Goal: Task Accomplishment & Management: Use online tool/utility

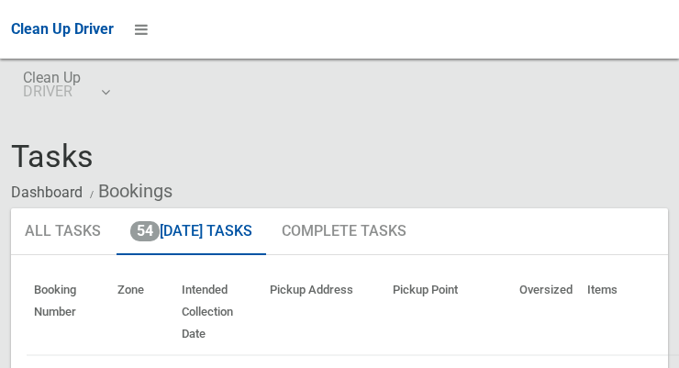
scroll to position [12, 0]
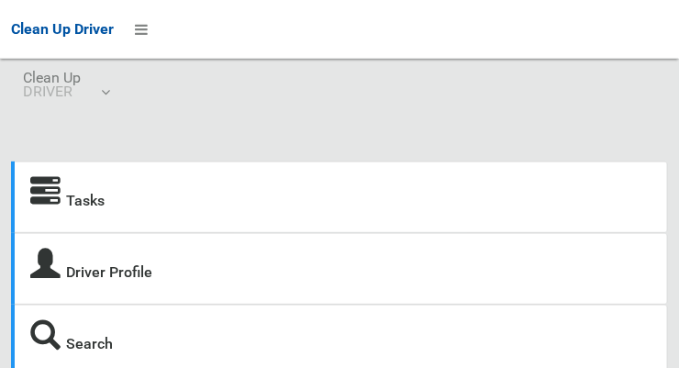
click at [36, 193] on icon at bounding box center [45, 192] width 30 height 30
click at [49, 194] on icon at bounding box center [45, 192] width 30 height 30
click at [47, 193] on icon at bounding box center [45, 192] width 30 height 30
click at [138, 22] on icon at bounding box center [141, 29] width 13 height 31
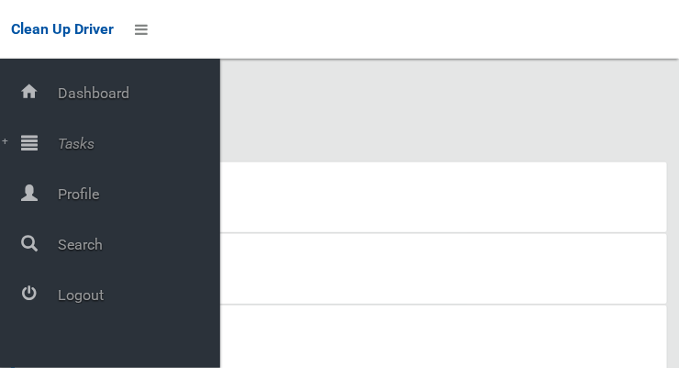
click at [38, 145] on div at bounding box center [29, 142] width 37 height 37
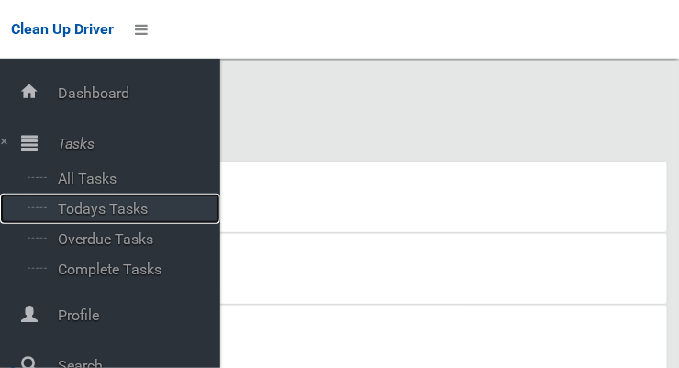
click at [65, 216] on span "Todays Tasks" at bounding box center [128, 208] width 152 height 17
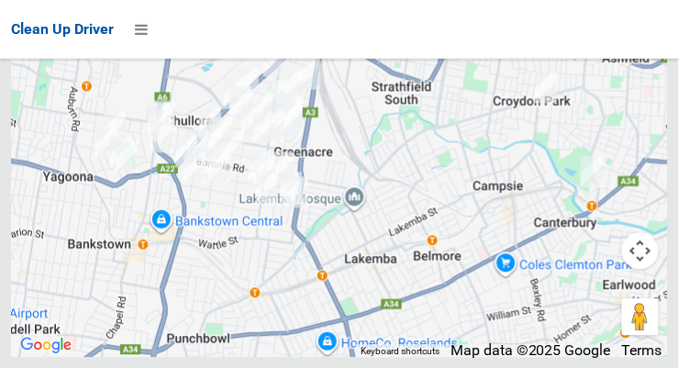
scroll to position [11630, 0]
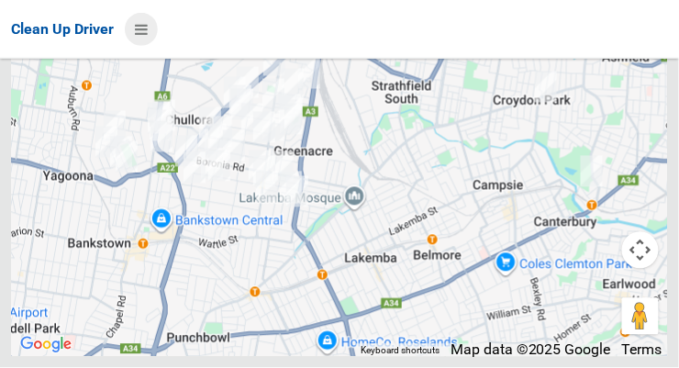
click at [146, 30] on icon at bounding box center [141, 29] width 13 height 31
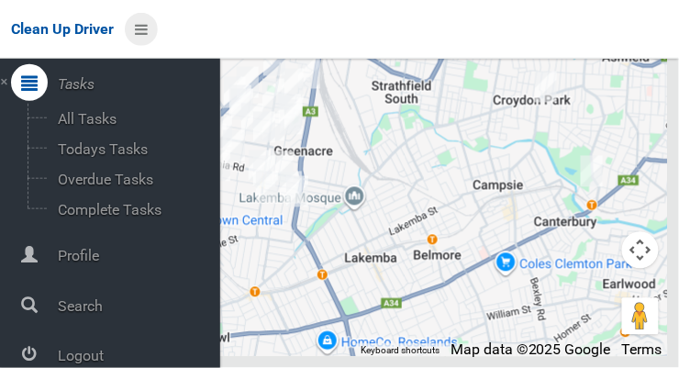
scroll to position [98, 0]
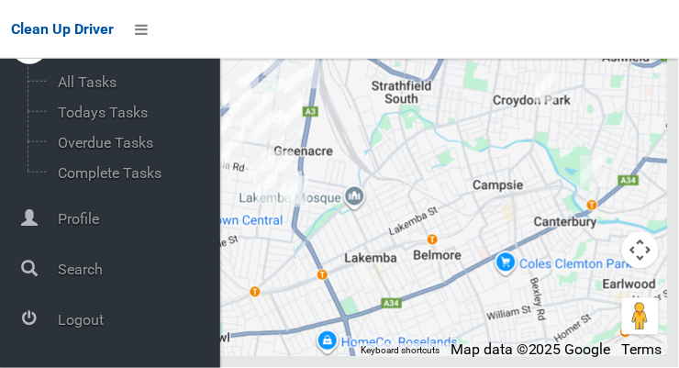
click at [67, 322] on span "Logout" at bounding box center [136, 319] width 168 height 17
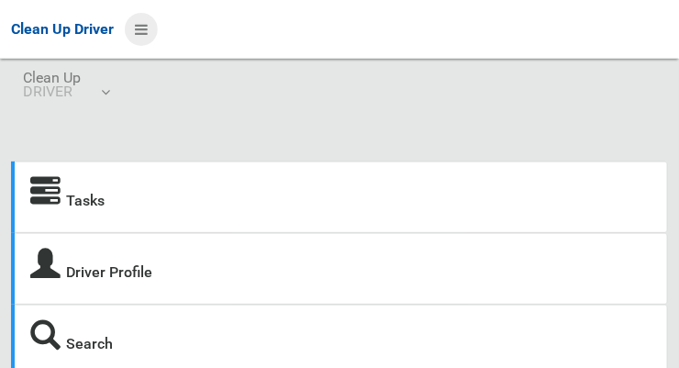
click at [138, 28] on icon at bounding box center [141, 29] width 13 height 31
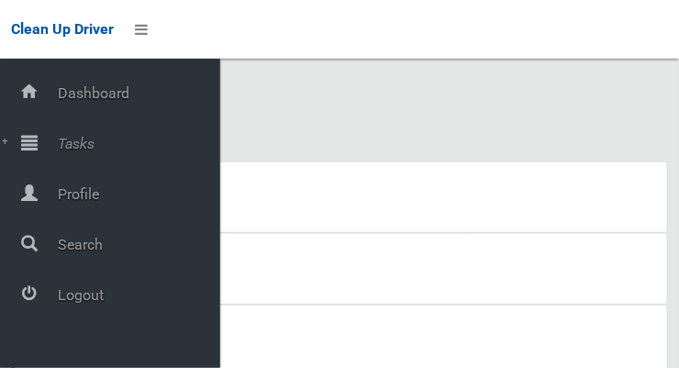
click at [38, 150] on div at bounding box center [29, 142] width 37 height 37
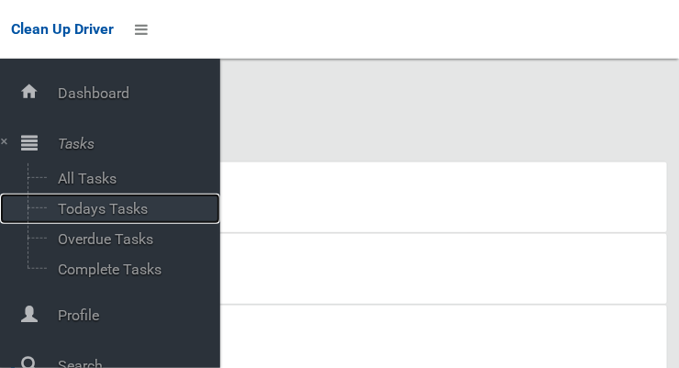
click at [59, 210] on span "Todays Tasks" at bounding box center [128, 208] width 152 height 17
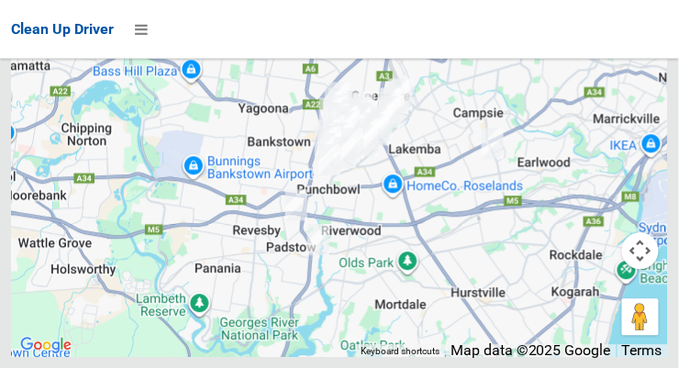
scroll to position [8378, 0]
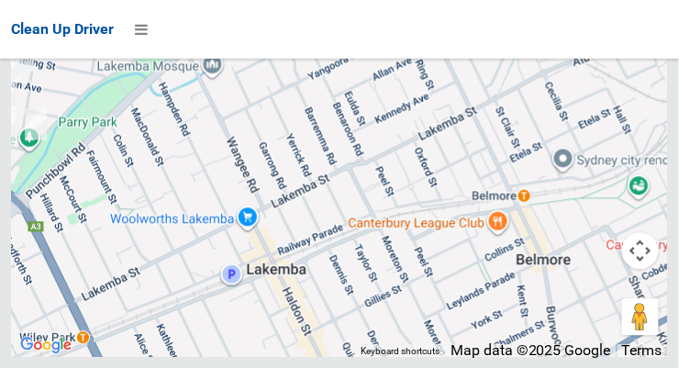
scroll to position [10493, 0]
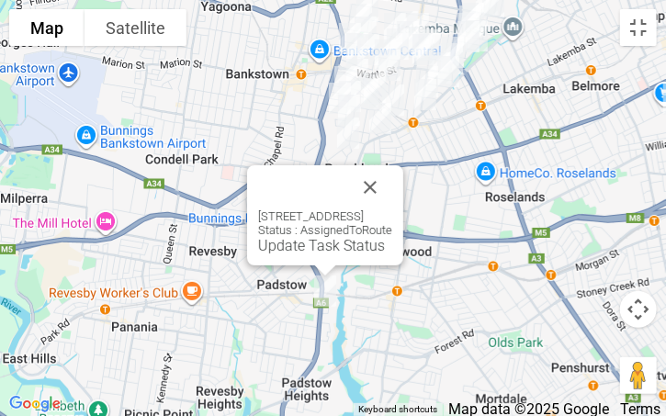
click at [392, 213] on div "39 Astley Avenue, PADSTOW NSW 2211 Status : AssignedToRoute Update Task Status" at bounding box center [325, 231] width 134 height 45
click at [392, 185] on button "Close" at bounding box center [370, 187] width 44 height 44
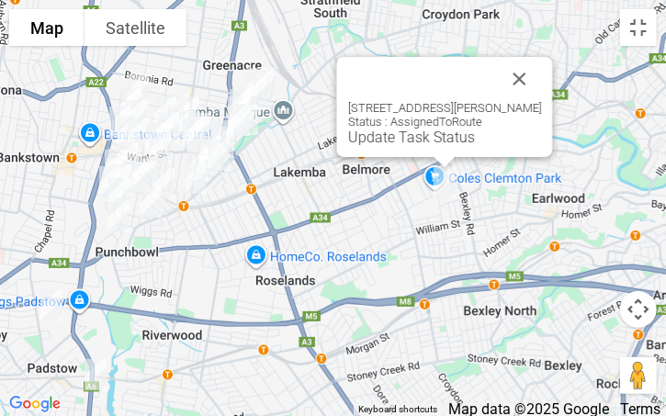
click at [541, 74] on button "Close" at bounding box center [519, 79] width 44 height 44
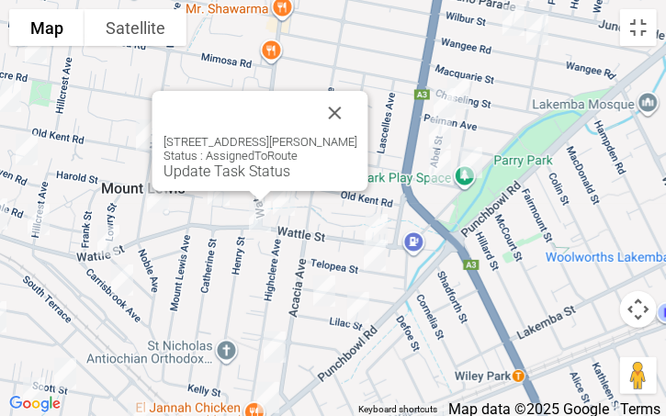
click at [341, 127] on button "Close" at bounding box center [334, 113] width 44 height 44
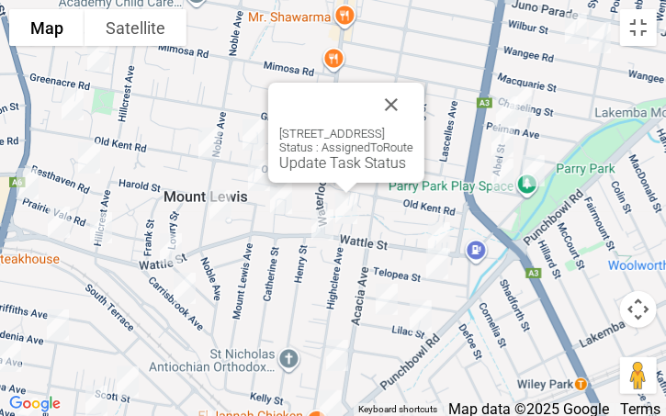
click at [413, 105] on button "Close" at bounding box center [391, 105] width 44 height 44
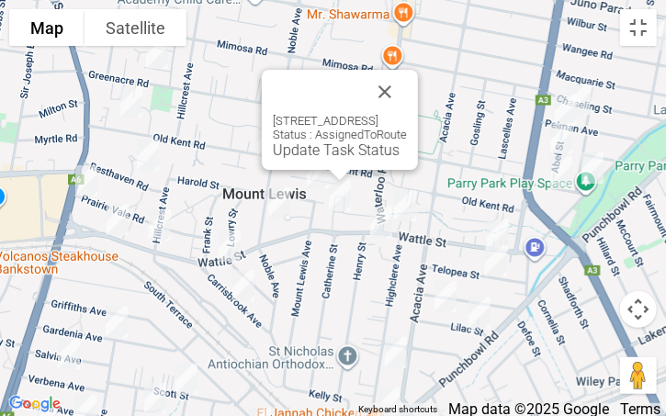
click at [407, 80] on button "Close" at bounding box center [385, 92] width 44 height 44
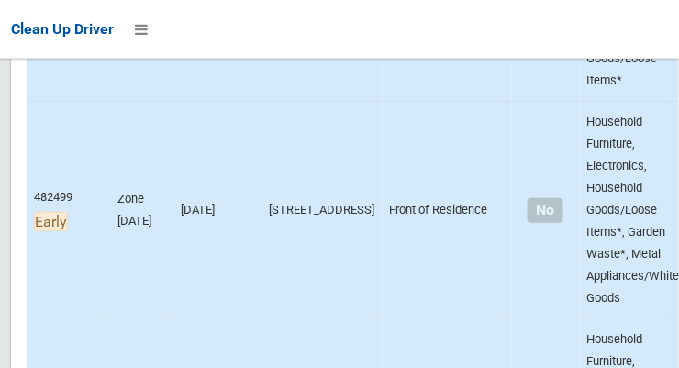
scroll to position [1017, 0]
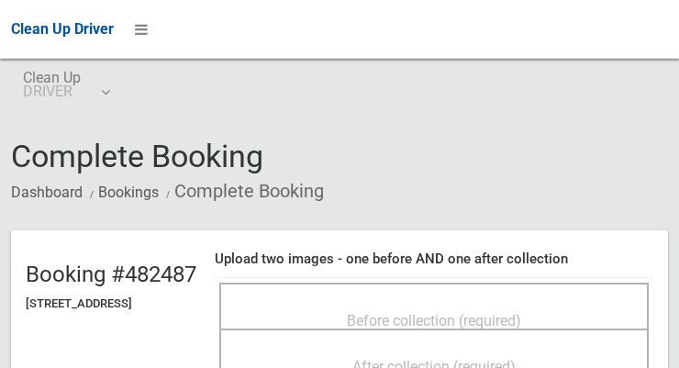
click at [442, 312] on span "Before collection (required)" at bounding box center [434, 320] width 174 height 17
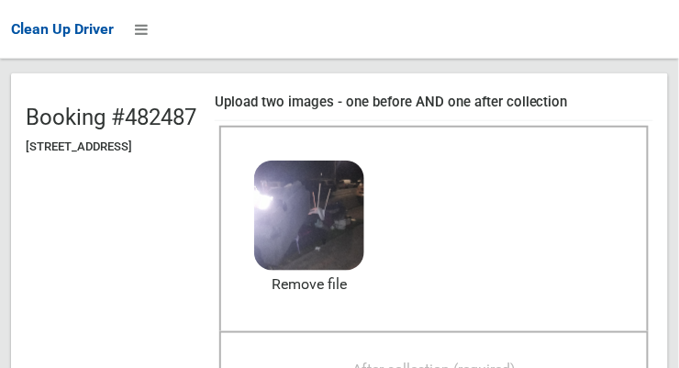
scroll to position [164, 0]
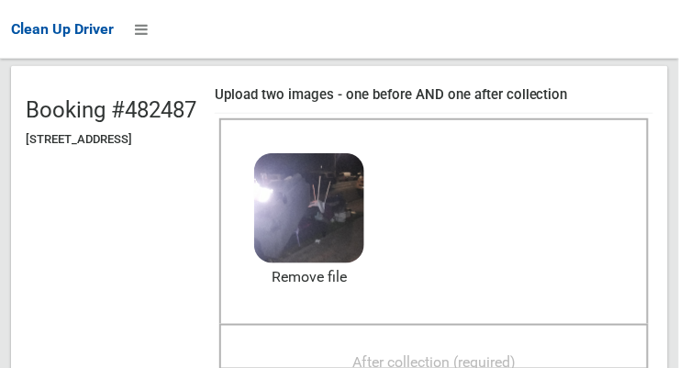
click at [516, 353] on span "After collection (required)" at bounding box center [434, 361] width 163 height 17
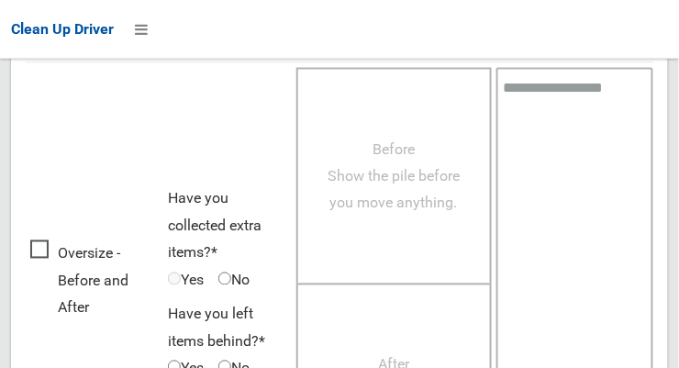
scroll to position [1660, 0]
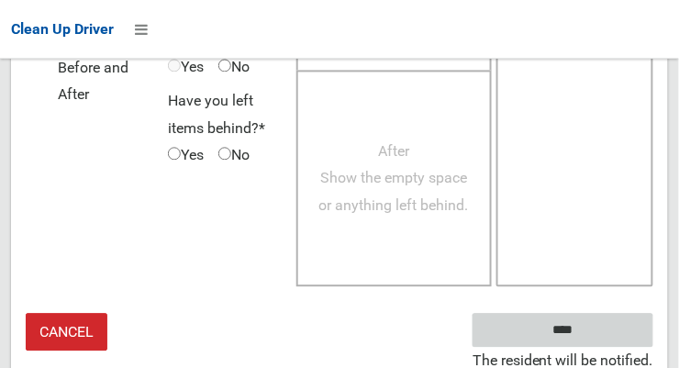
click at [596, 327] on input "****" at bounding box center [563, 330] width 181 height 34
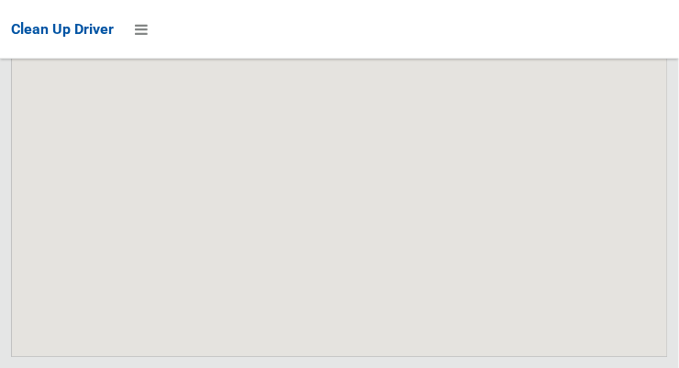
scroll to position [10651, 0]
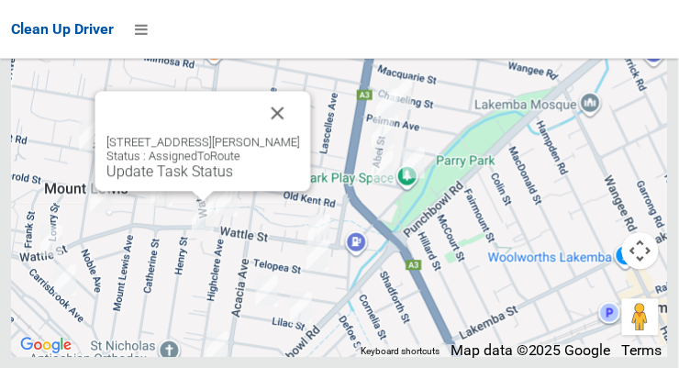
click at [297, 135] on button "Close" at bounding box center [278, 113] width 44 height 44
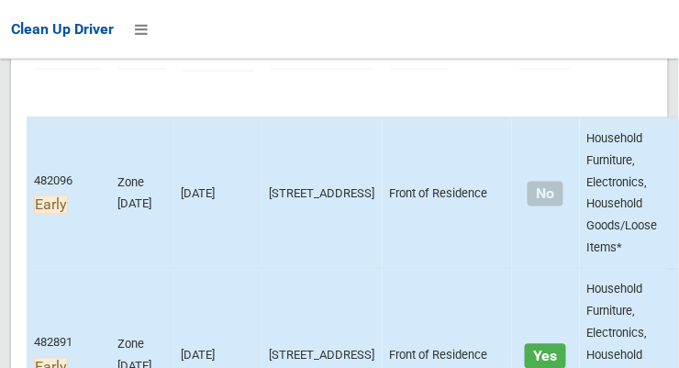
scroll to position [332, 0]
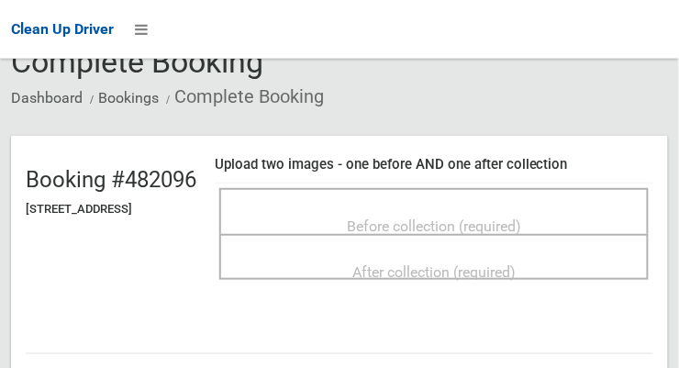
scroll to position [93, 0]
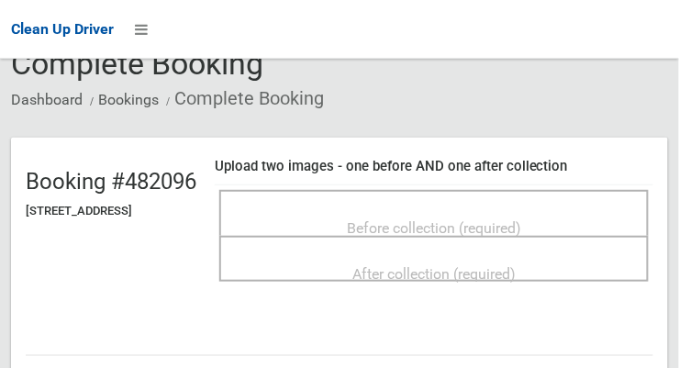
click at [521, 225] on span "Before collection (required)" at bounding box center [434, 227] width 174 height 17
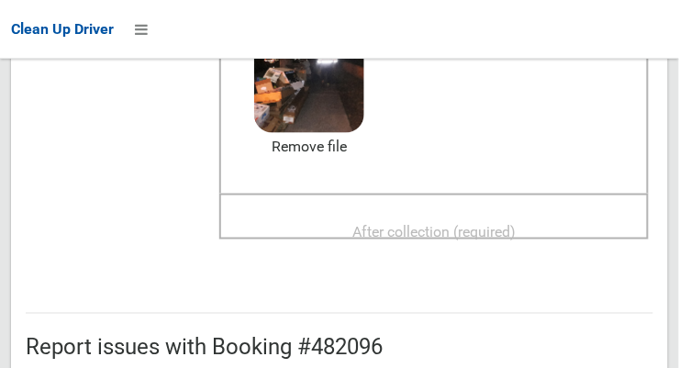
scroll to position [295, 0]
click at [516, 228] on span "After collection (required)" at bounding box center [434, 231] width 163 height 17
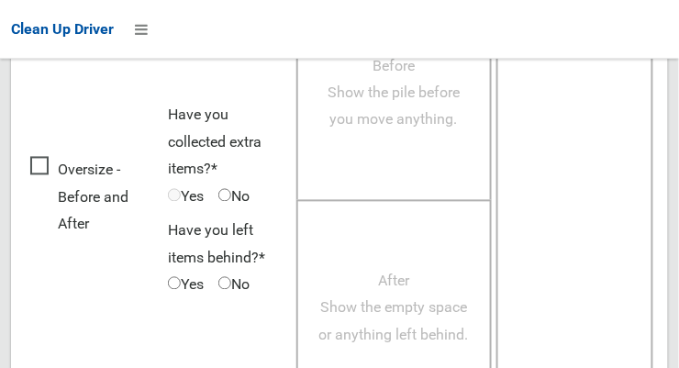
scroll to position [1660, 0]
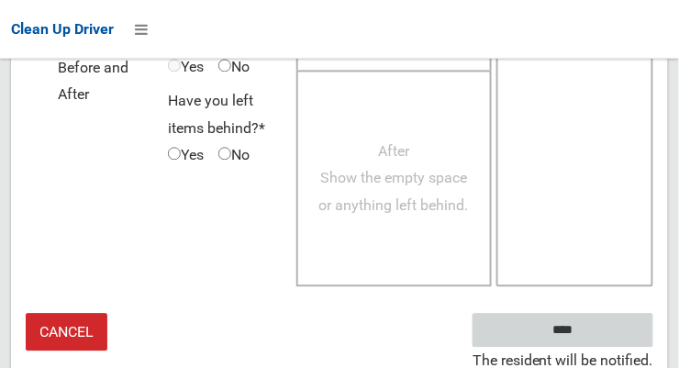
click at [590, 335] on input "****" at bounding box center [563, 330] width 181 height 34
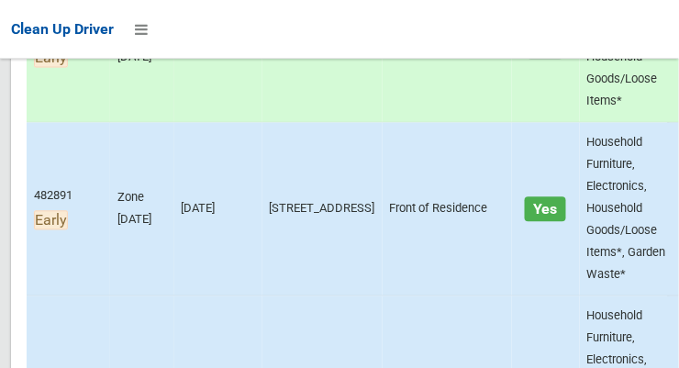
scroll to position [476, 0]
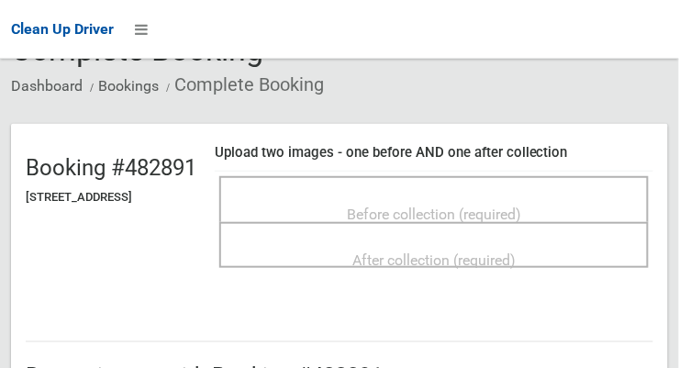
scroll to position [106, 0]
click at [510, 208] on span "Before collection (required)" at bounding box center [434, 214] width 174 height 17
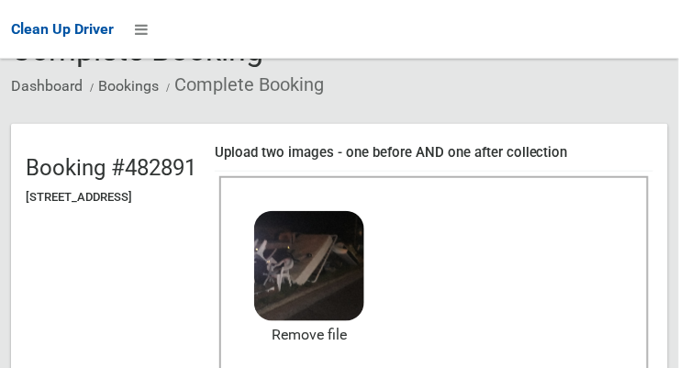
scroll to position [296, 0]
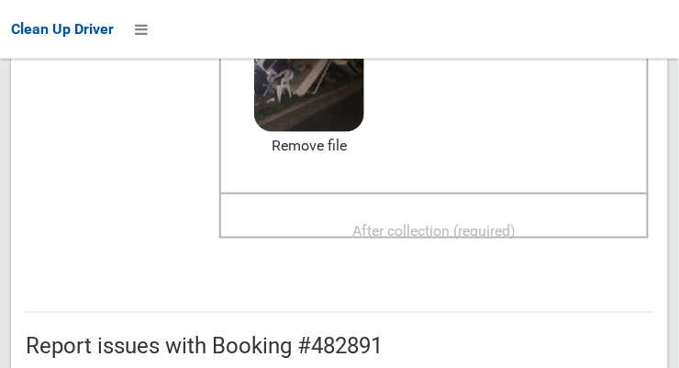
click at [516, 222] on span "After collection (required)" at bounding box center [434, 230] width 163 height 17
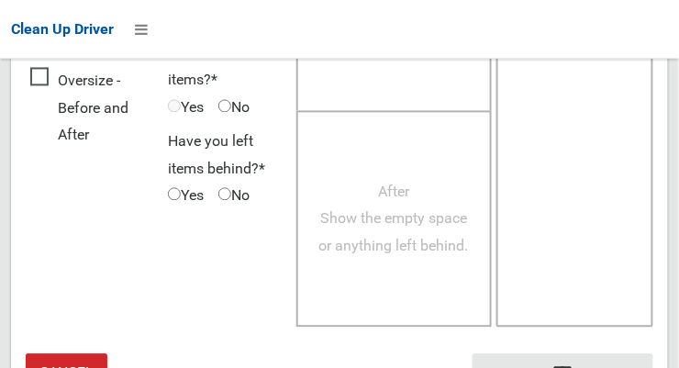
scroll to position [1660, 0]
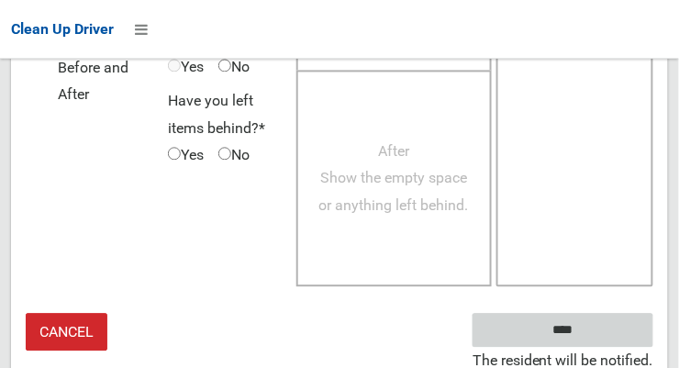
click at [590, 331] on input "****" at bounding box center [563, 330] width 181 height 34
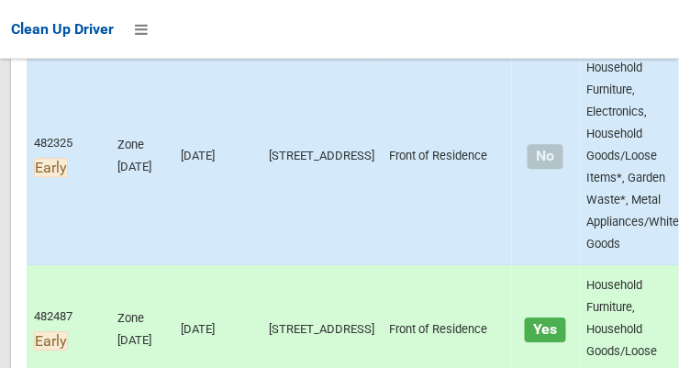
scroll to position [716, 0]
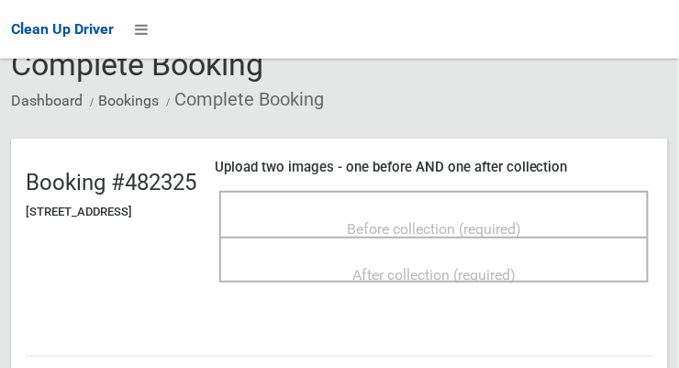
scroll to position [88, 0]
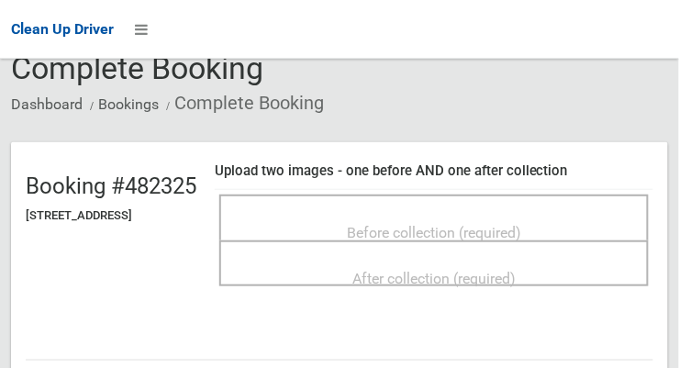
click at [521, 224] on span "Before collection (required)" at bounding box center [434, 232] width 174 height 17
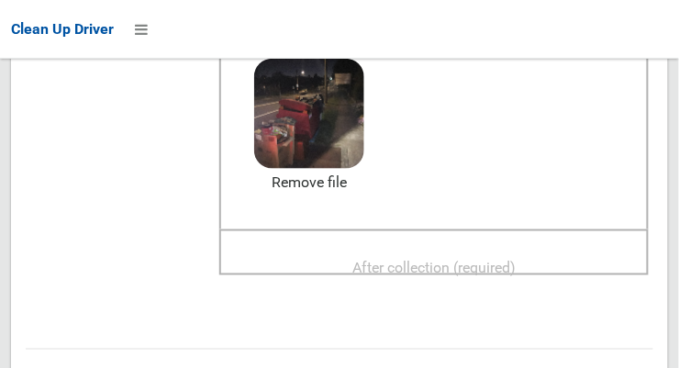
scroll to position [257, 0]
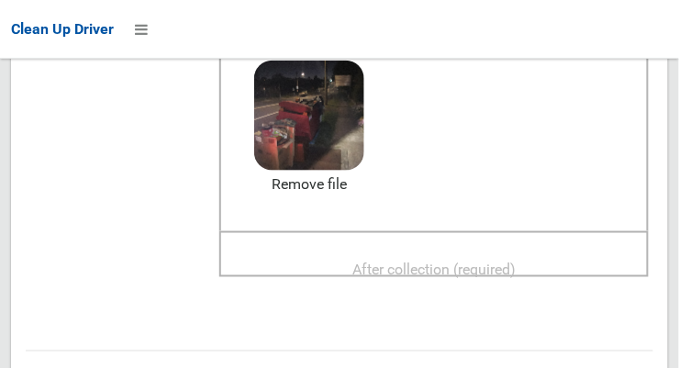
click at [516, 261] on span "After collection (required)" at bounding box center [434, 269] width 163 height 17
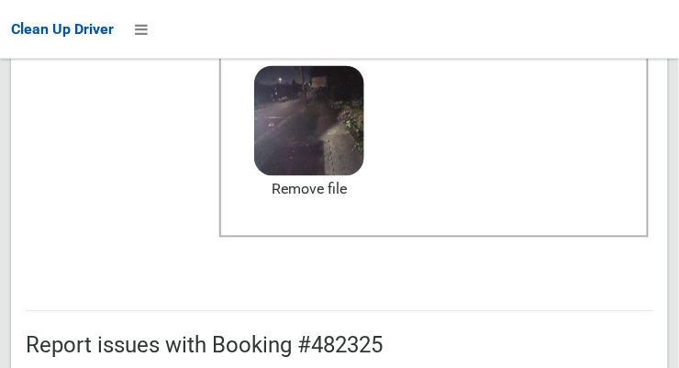
scroll to position [1660, 0]
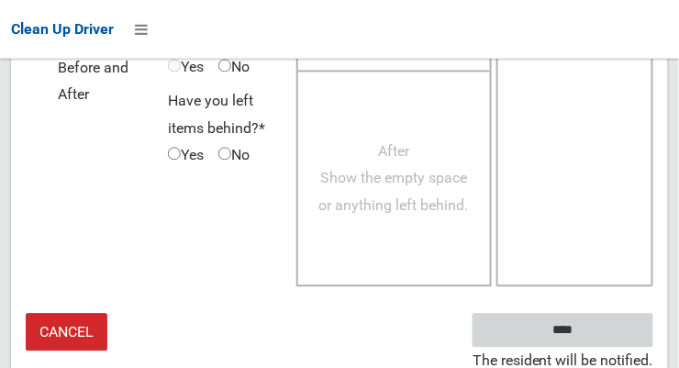
click at [601, 323] on input "****" at bounding box center [563, 330] width 181 height 34
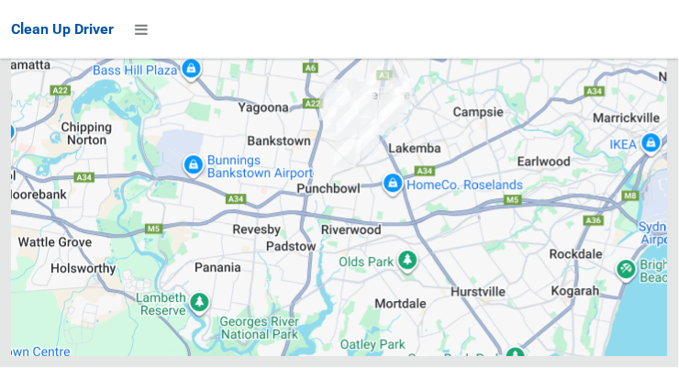
scroll to position [10651, 0]
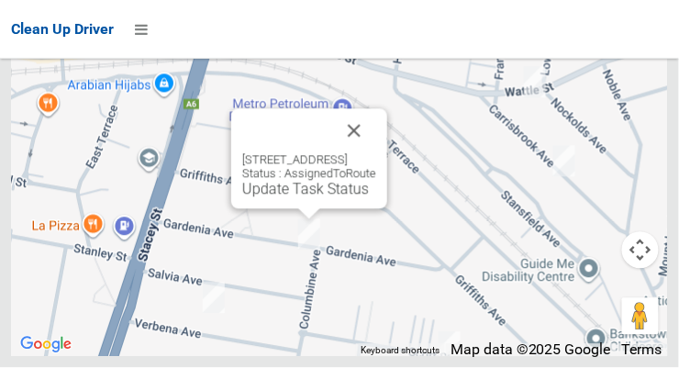
click at [376, 153] on button "Close" at bounding box center [354, 131] width 44 height 44
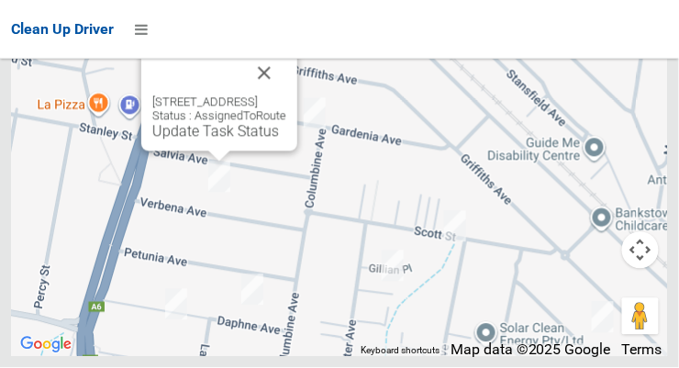
click at [286, 95] on button "Close" at bounding box center [264, 73] width 44 height 44
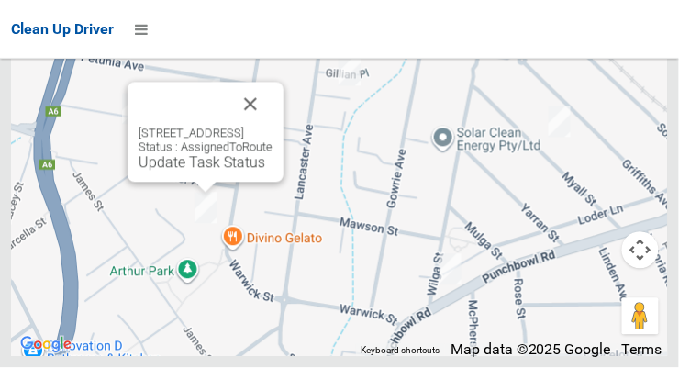
click at [273, 127] on button "Close" at bounding box center [251, 105] width 44 height 44
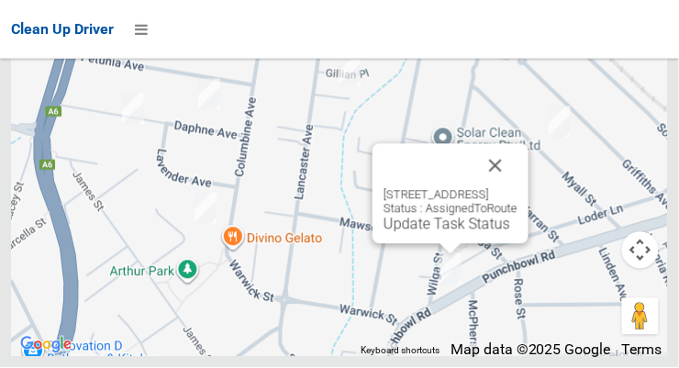
click at [518, 188] on button "Close" at bounding box center [496, 166] width 44 height 44
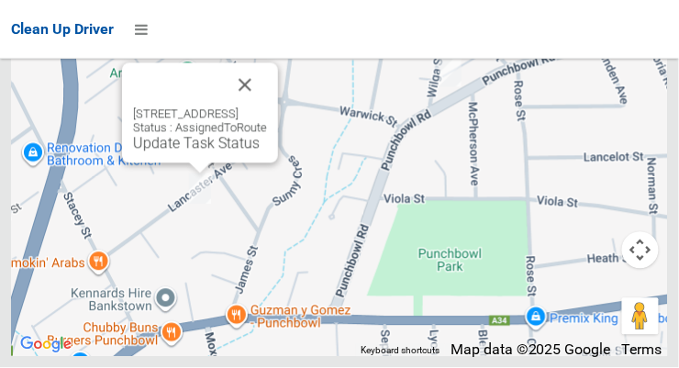
click at [267, 107] on button "Close" at bounding box center [245, 85] width 44 height 44
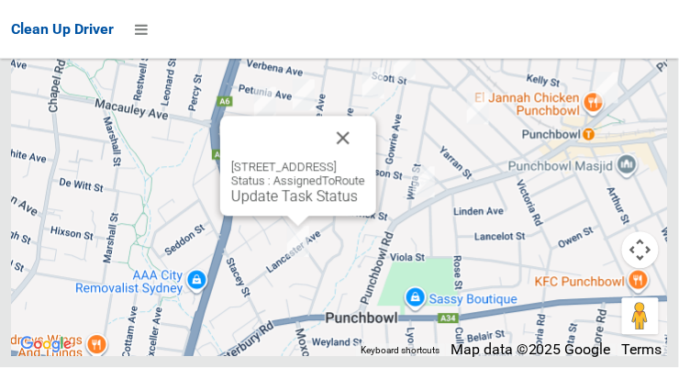
click at [297, 206] on link "Update Task Status" at bounding box center [294, 196] width 127 height 17
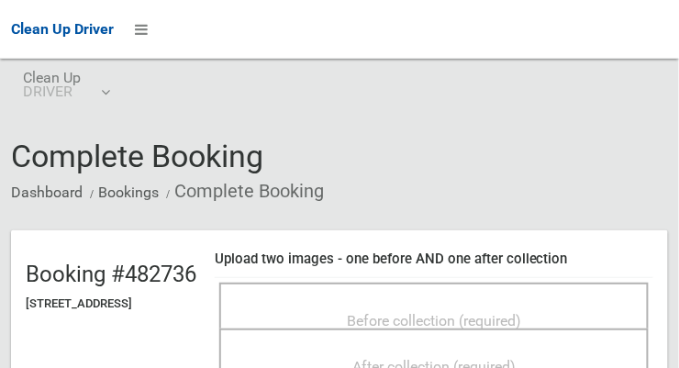
click at [521, 312] on span "Before collection (required)" at bounding box center [434, 320] width 174 height 17
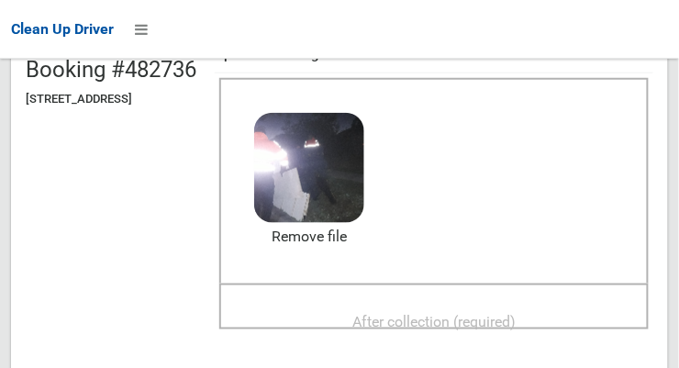
scroll to position [211, 0]
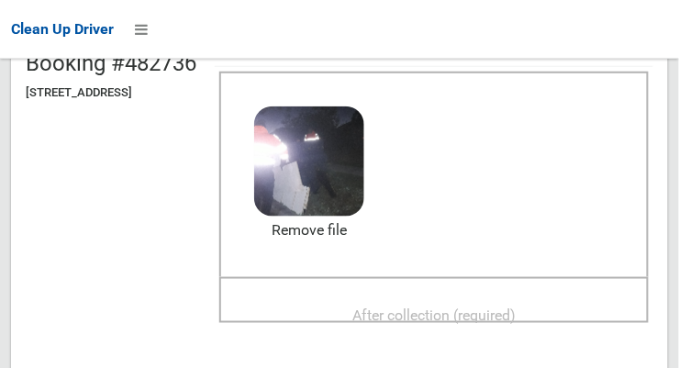
click at [509, 308] on span "After collection (required)" at bounding box center [434, 315] width 163 height 17
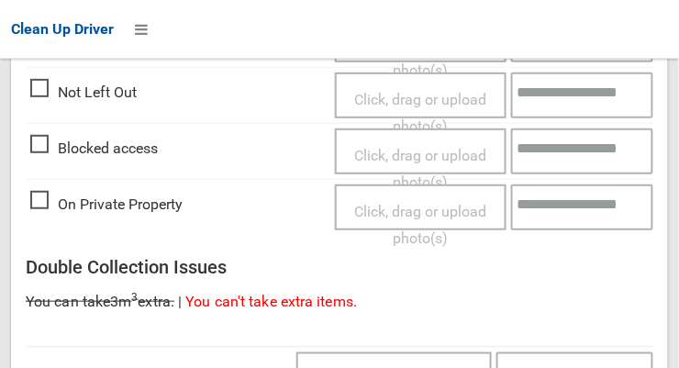
scroll to position [1660, 0]
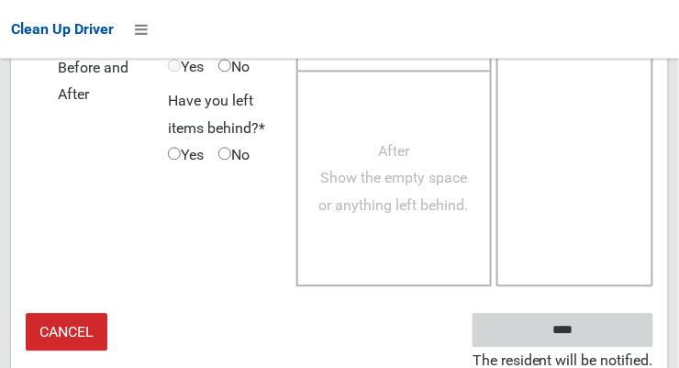
click at [590, 333] on input "****" at bounding box center [563, 330] width 181 height 34
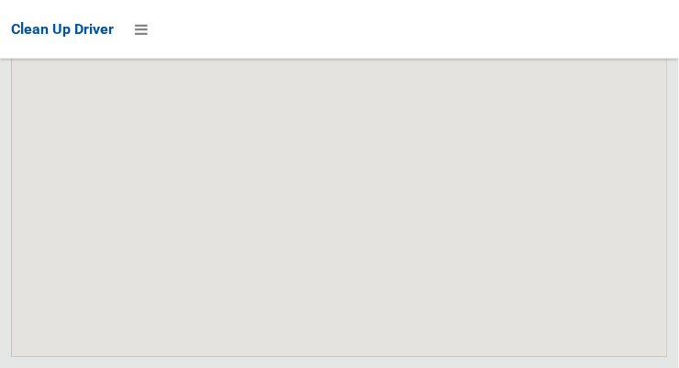
scroll to position [10651, 0]
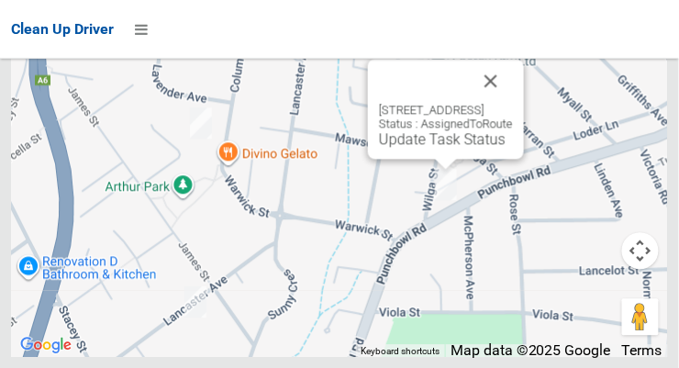
click at [431, 148] on link "Update Task Status" at bounding box center [442, 138] width 127 height 17
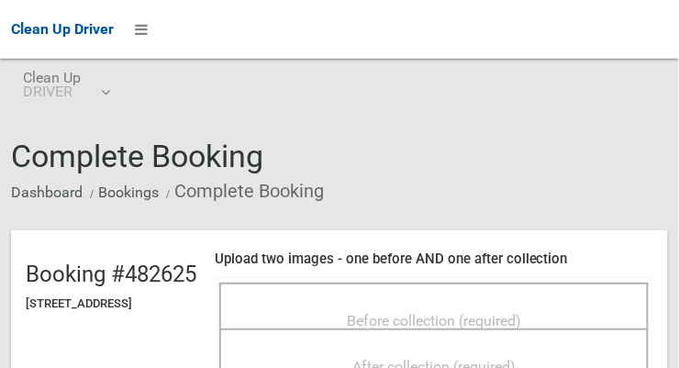
click at [521, 312] on span "Before collection (required)" at bounding box center [434, 320] width 174 height 17
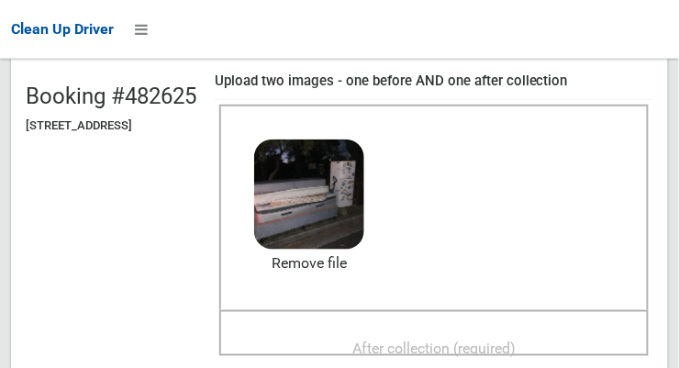
scroll to position [176, 0]
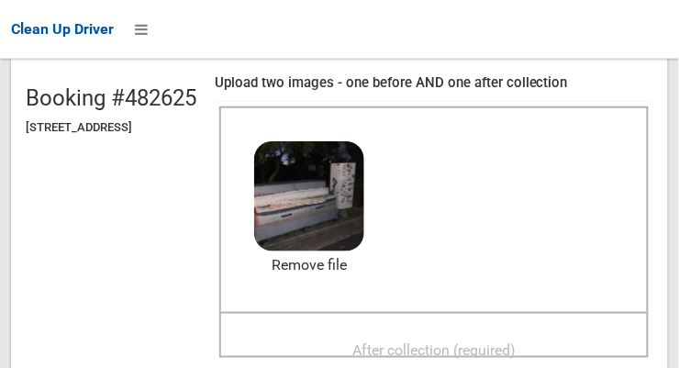
click at [516, 342] on span "After collection (required)" at bounding box center [434, 350] width 163 height 17
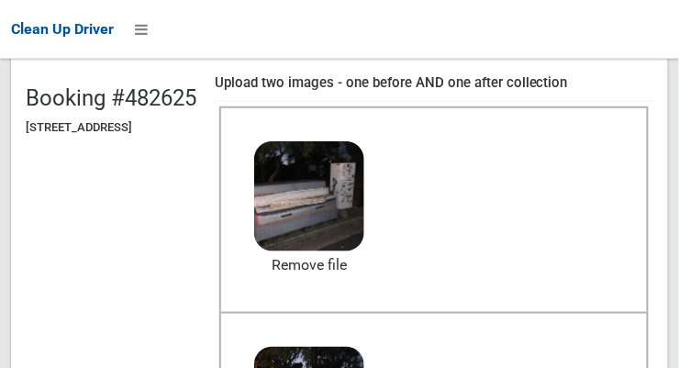
click at [668, 261] on header "Booking #482625 879 Punchbowl Road, PUNCHBOWL NSW 2196 Upload two images - one …" at bounding box center [339, 305] width 657 height 502
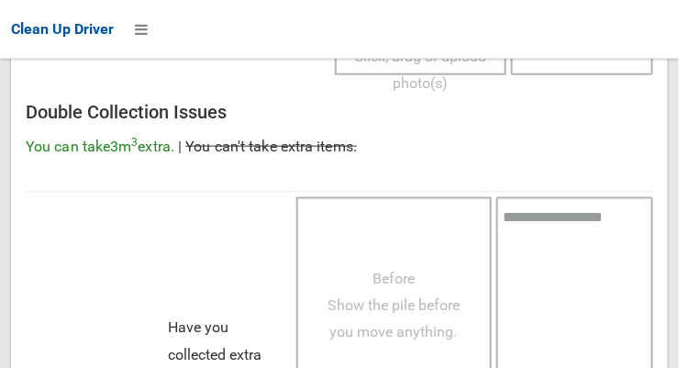
scroll to position [1660, 0]
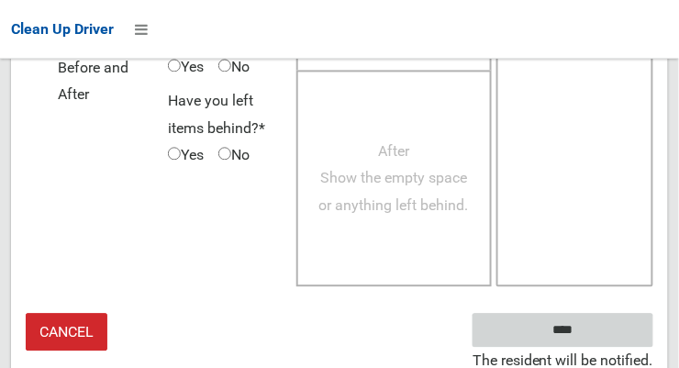
click at [590, 334] on input "****" at bounding box center [563, 330] width 181 height 34
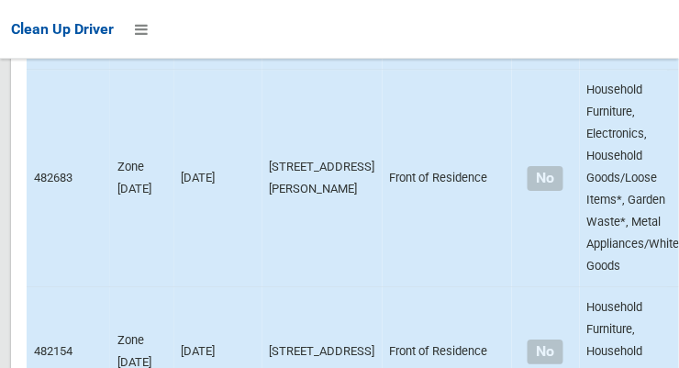
scroll to position [10651, 0]
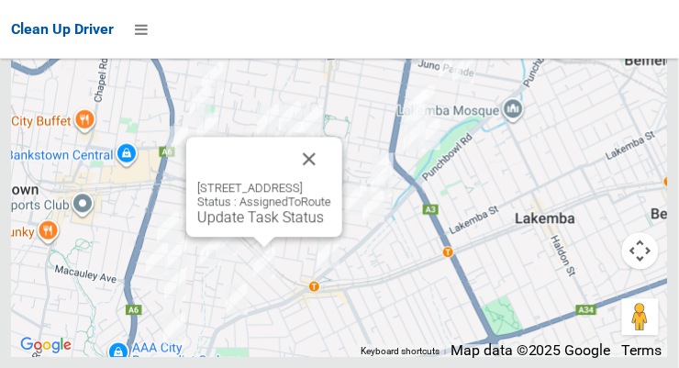
click at [331, 181] on button "Close" at bounding box center [309, 159] width 44 height 44
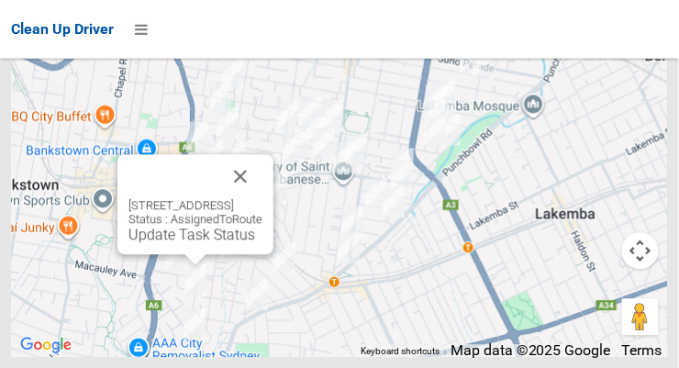
click at [263, 198] on button "Close" at bounding box center [241, 176] width 44 height 44
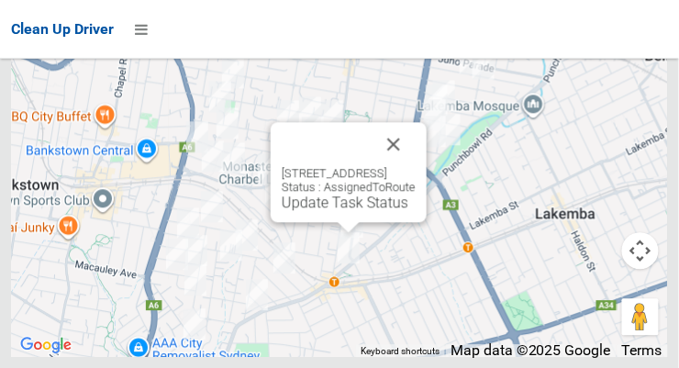
click at [416, 166] on button "Close" at bounding box center [394, 144] width 44 height 44
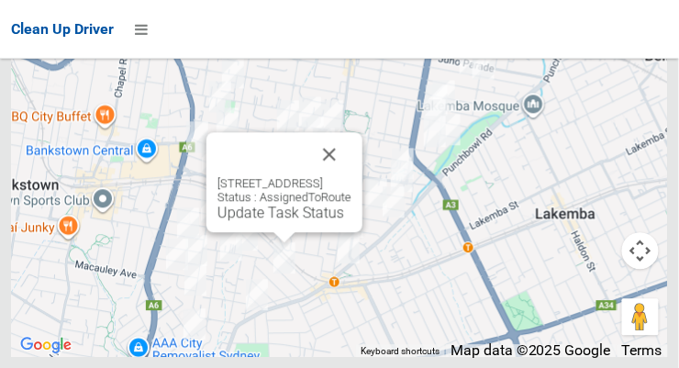
click at [289, 221] on link "Update Task Status" at bounding box center [281, 212] width 127 height 17
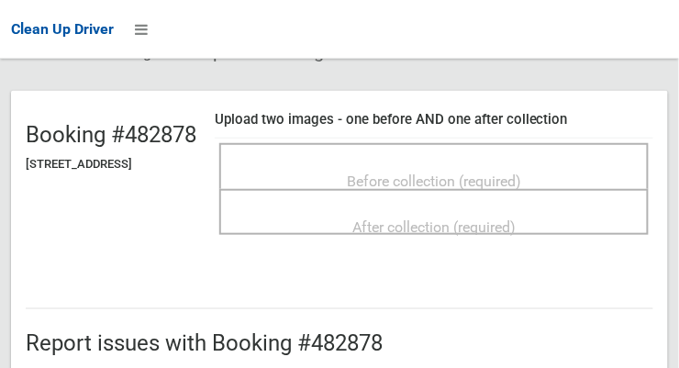
scroll to position [140, 0]
click at [403, 178] on span "Before collection (required)" at bounding box center [434, 181] width 174 height 17
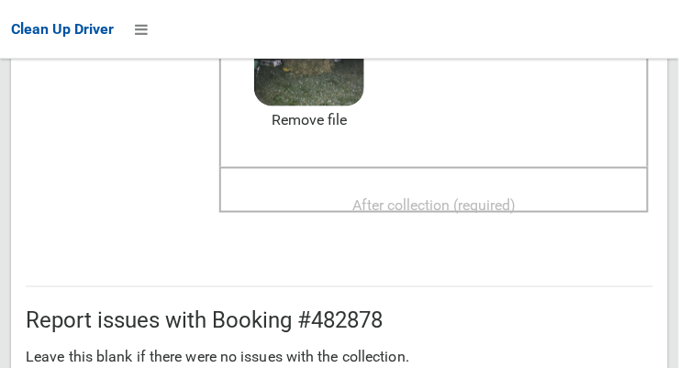
scroll to position [312, 0]
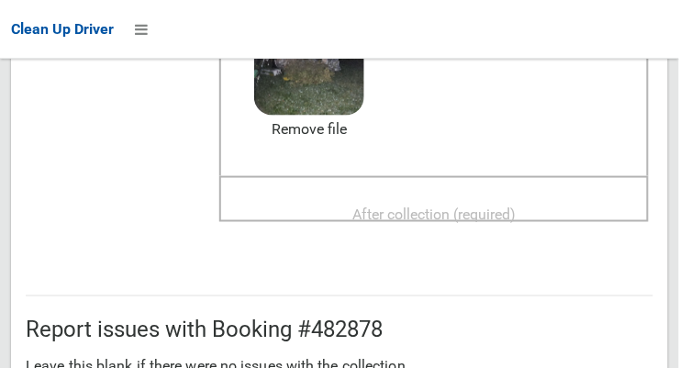
click at [516, 207] on span "After collection (required)" at bounding box center [434, 214] width 163 height 17
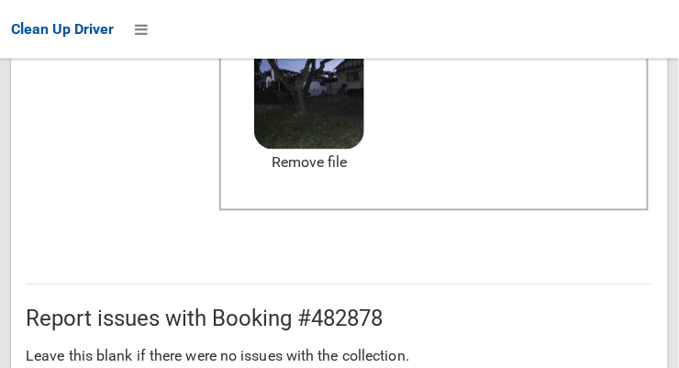
scroll to position [1660, 0]
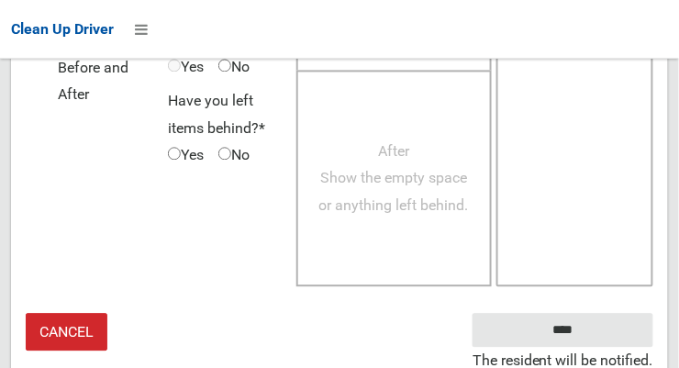
click at [588, 349] on small "The resident will be notified." at bounding box center [563, 361] width 181 height 28
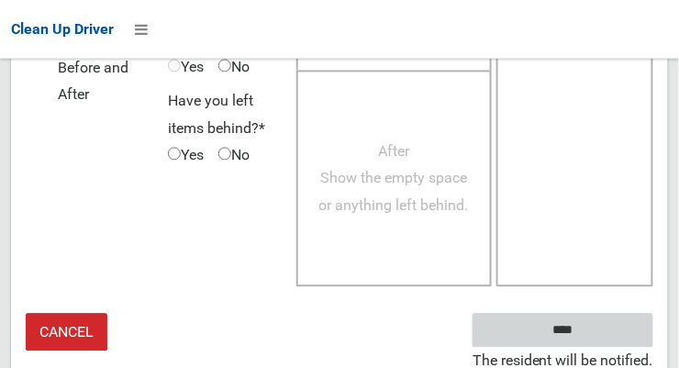
click at [590, 339] on input "****" at bounding box center [563, 330] width 181 height 34
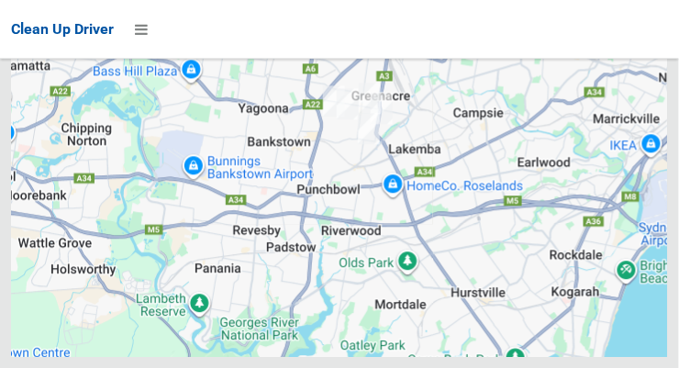
scroll to position [10651, 0]
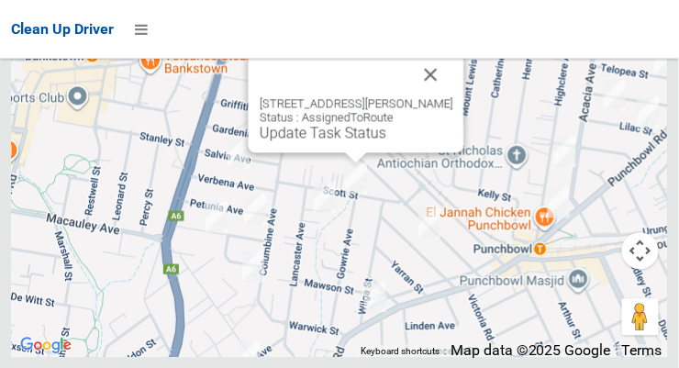
click at [433, 96] on button "Close" at bounding box center [431, 74] width 44 height 44
click at [444, 96] on button "Close" at bounding box center [431, 74] width 44 height 44
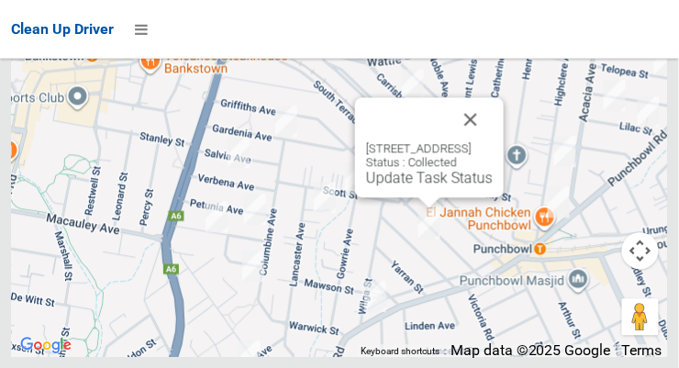
click at [493, 141] on button "Close" at bounding box center [471, 119] width 44 height 44
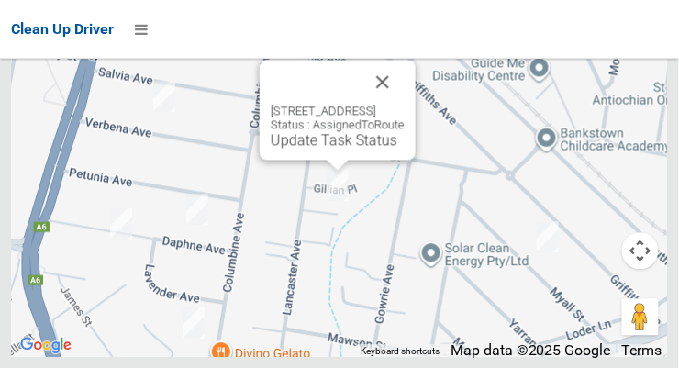
click at [405, 104] on button "Close" at bounding box center [383, 82] width 44 height 44
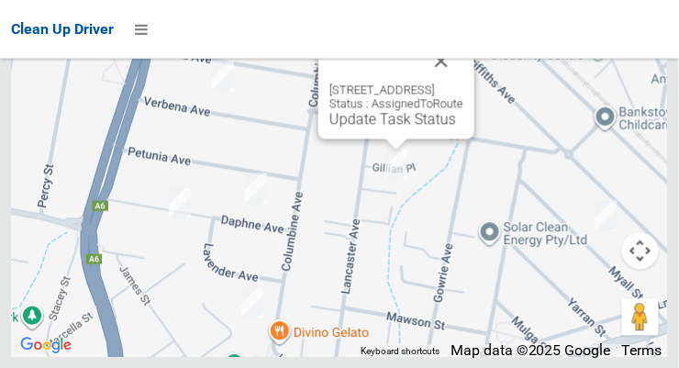
click at [464, 83] on button "Close" at bounding box center [442, 61] width 44 height 44
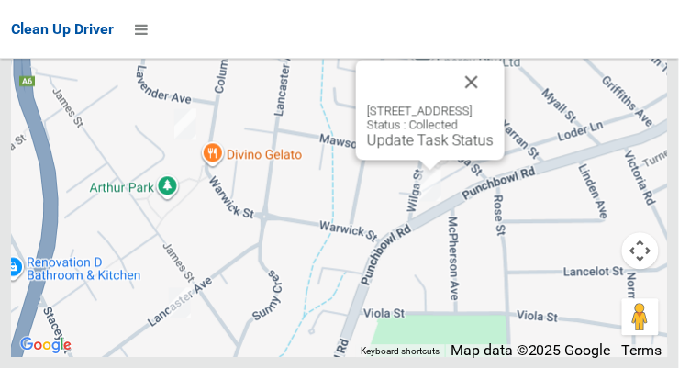
click at [494, 104] on button "Close" at bounding box center [472, 82] width 44 height 44
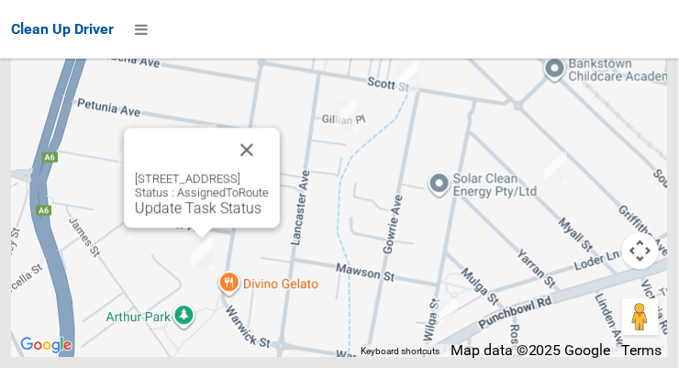
click at [269, 172] on button "Close" at bounding box center [247, 150] width 44 height 44
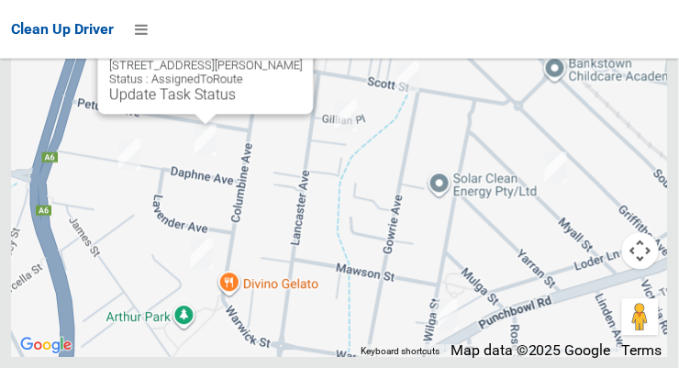
click at [295, 58] on button "Close" at bounding box center [281, 36] width 44 height 44
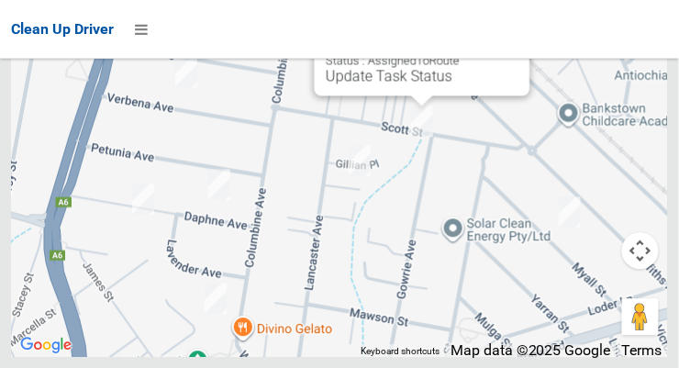
click at [408, 84] on link "Update Task Status" at bounding box center [389, 75] width 127 height 17
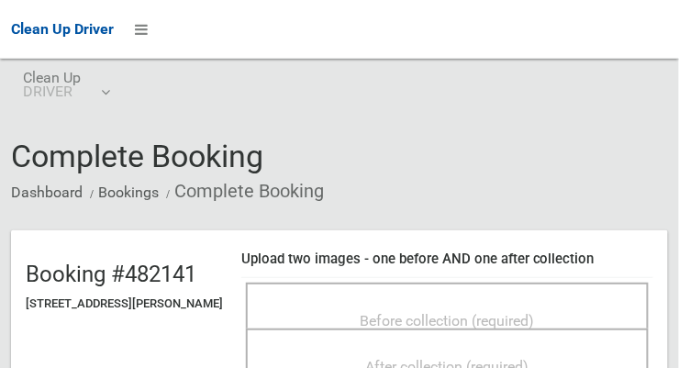
click at [504, 312] on span "Before collection (required)" at bounding box center [448, 320] width 174 height 17
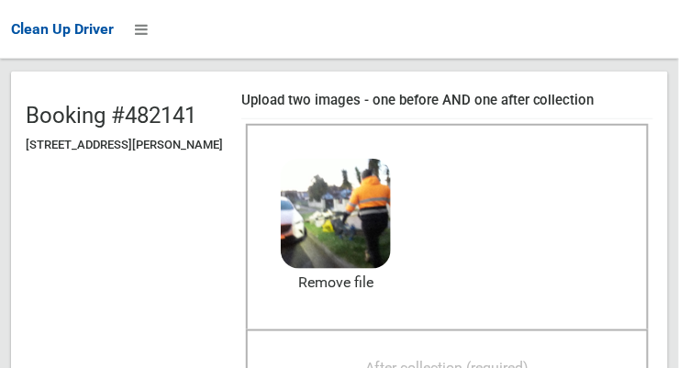
scroll to position [154, 0]
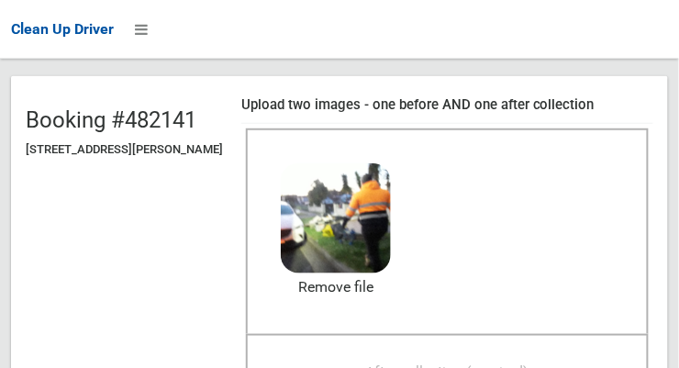
click at [530, 364] on span "After collection (required)" at bounding box center [447, 372] width 163 height 17
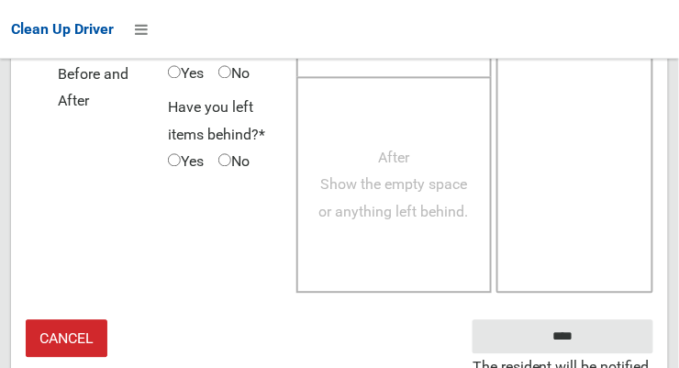
scroll to position [1660, 0]
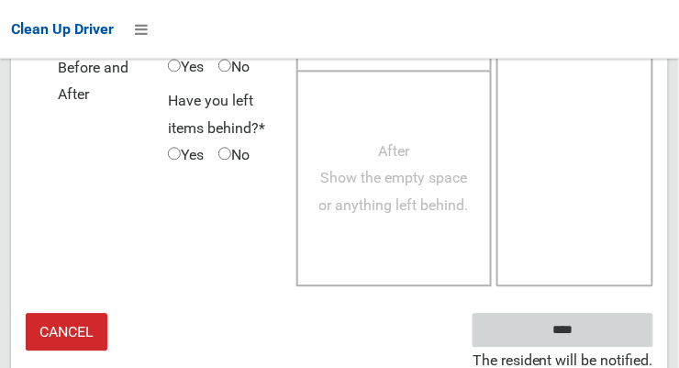
click at [590, 335] on input "****" at bounding box center [563, 330] width 181 height 34
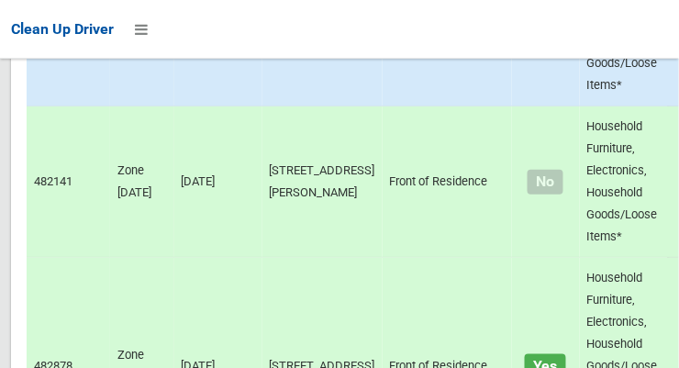
scroll to position [10651, 0]
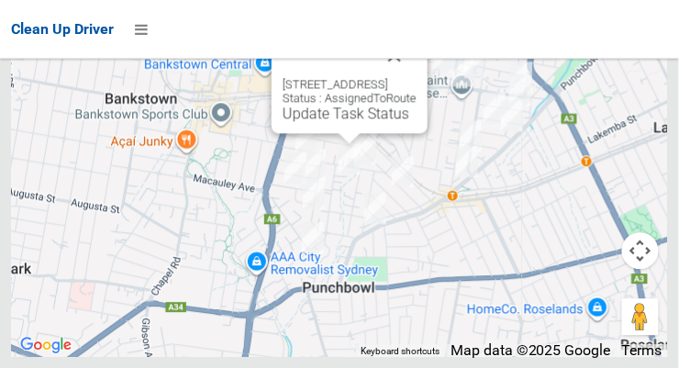
click at [343, 122] on link "Update Task Status" at bounding box center [346, 113] width 127 height 17
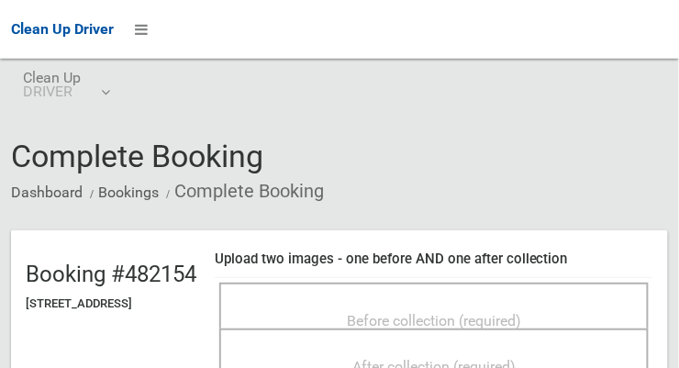
click at [490, 330] on span "Before collection (required)" at bounding box center [434, 320] width 174 height 17
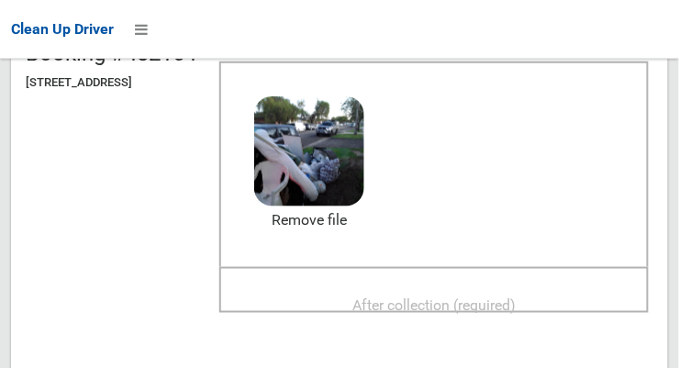
scroll to position [219, 0]
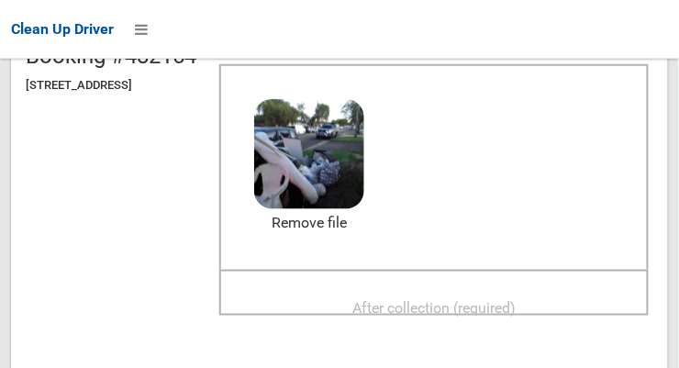
click at [516, 312] on span "After collection (required)" at bounding box center [434, 307] width 163 height 17
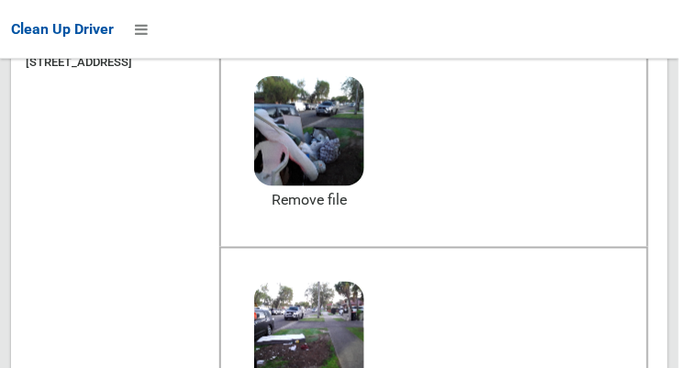
scroll to position [245, 0]
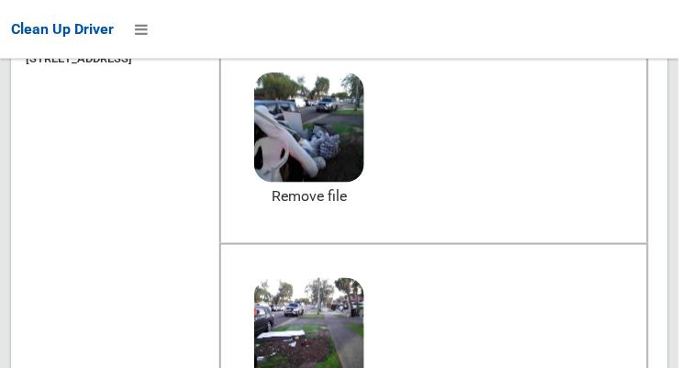
click at [309, 367] on td "Before collection (required) 2.5 MB 2025-09-1505.44.596445532803036364081.jpg C…" at bounding box center [434, 244] width 439 height 422
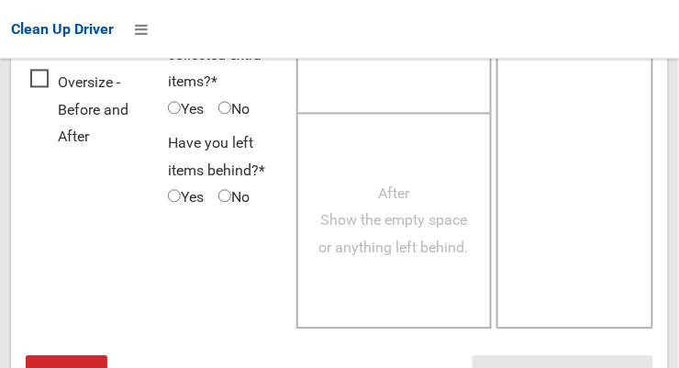
scroll to position [1675, 0]
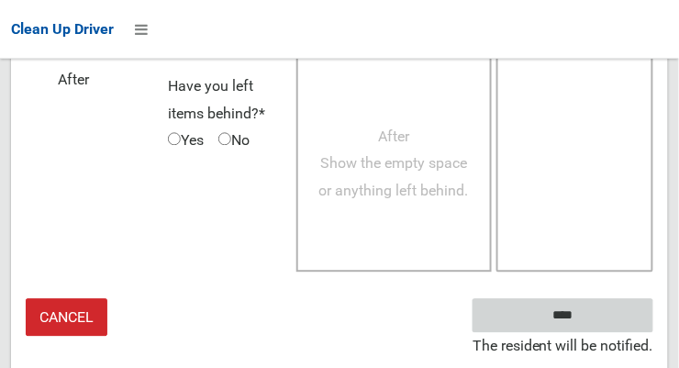
click at [604, 331] on input "****" at bounding box center [563, 315] width 181 height 34
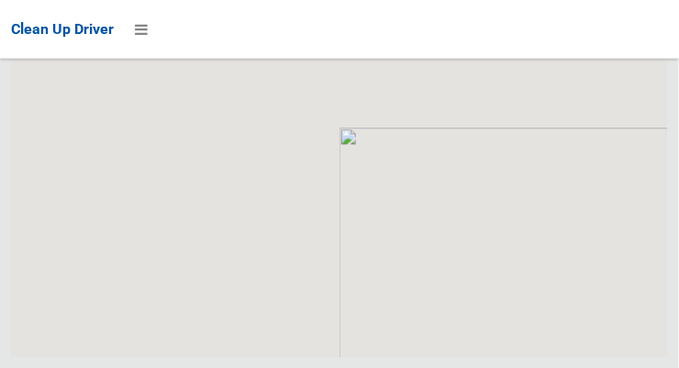
scroll to position [10651, 0]
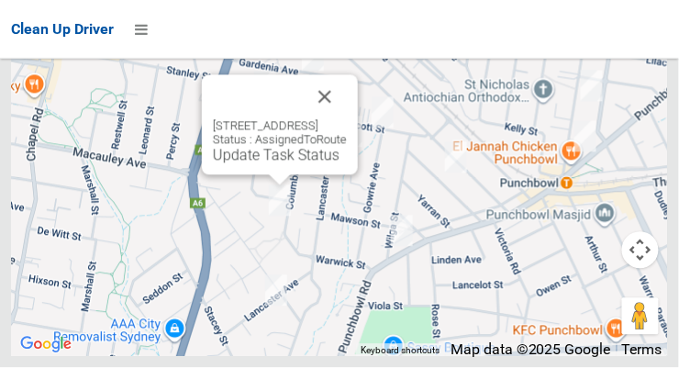
click at [347, 119] on button "Close" at bounding box center [325, 97] width 44 height 44
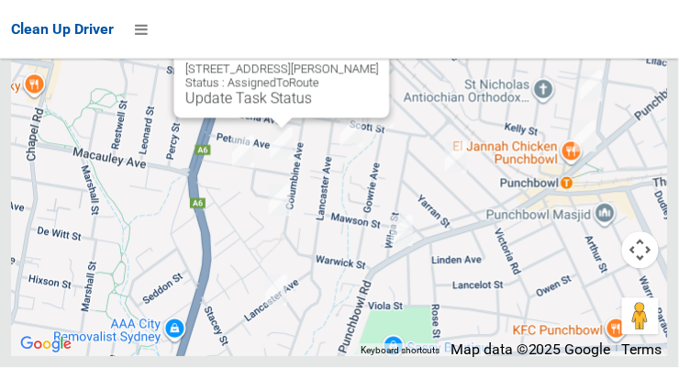
click at [379, 62] on button "Close" at bounding box center [357, 40] width 44 height 44
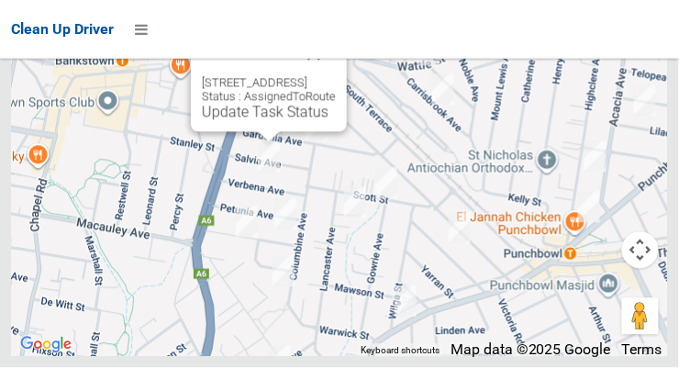
click at [336, 76] on button "Close" at bounding box center [314, 54] width 44 height 44
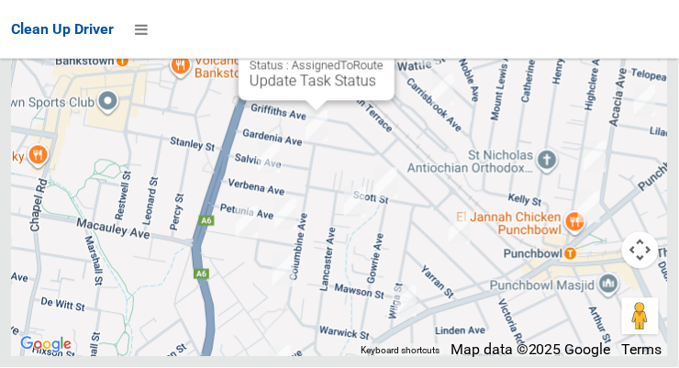
click at [384, 45] on button "Close" at bounding box center [362, 23] width 44 height 44
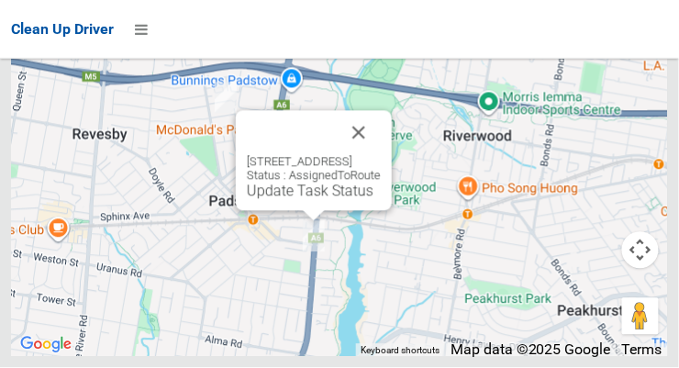
click at [381, 155] on button "Close" at bounding box center [359, 133] width 44 height 44
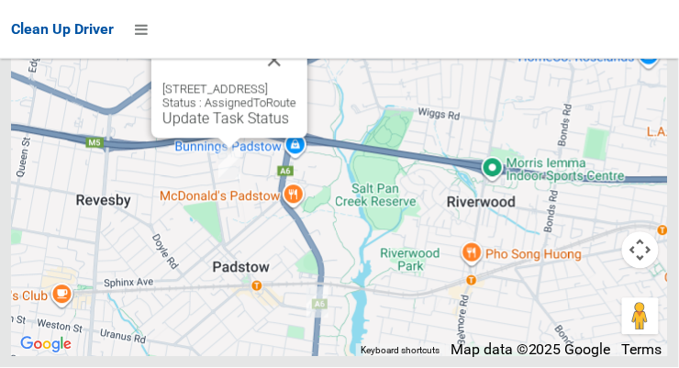
click at [297, 83] on button "Close" at bounding box center [274, 61] width 44 height 44
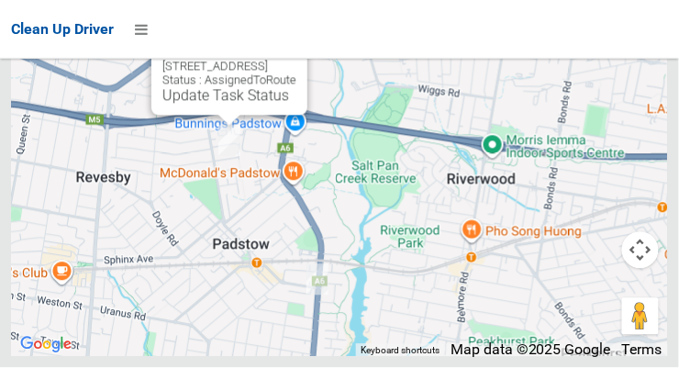
click at [228, 105] on link "Update Task Status" at bounding box center [225, 95] width 127 height 17
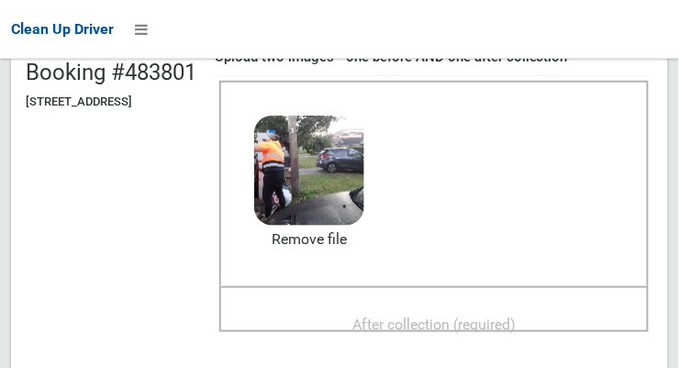
scroll to position [197, 0]
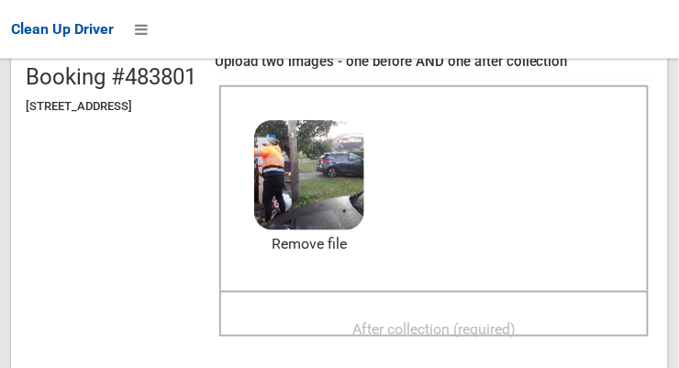
click at [516, 320] on span "After collection (required)" at bounding box center [434, 328] width 163 height 17
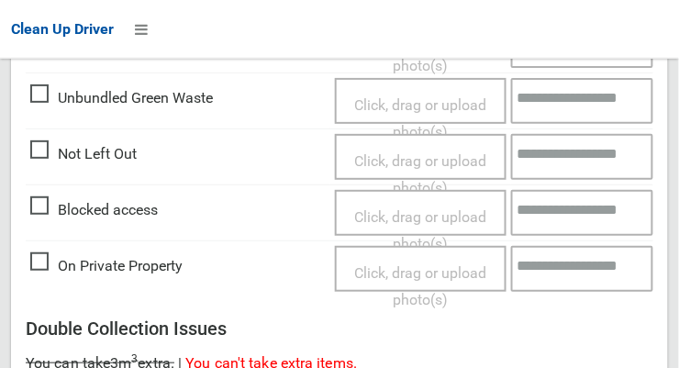
scroll to position [1660, 0]
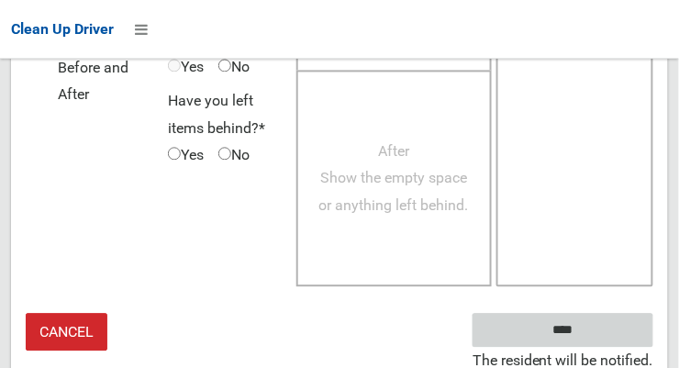
click at [597, 332] on input "****" at bounding box center [563, 330] width 181 height 34
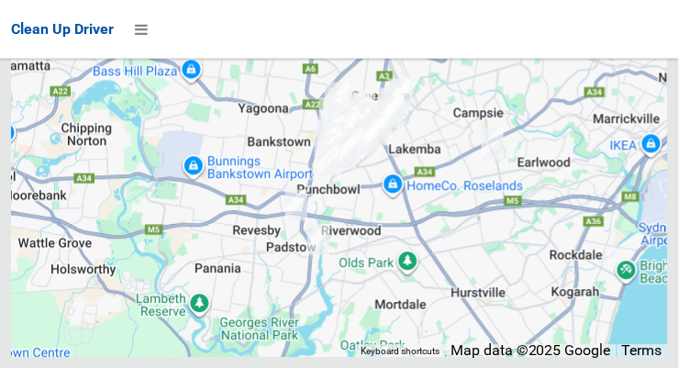
scroll to position [10624, 0]
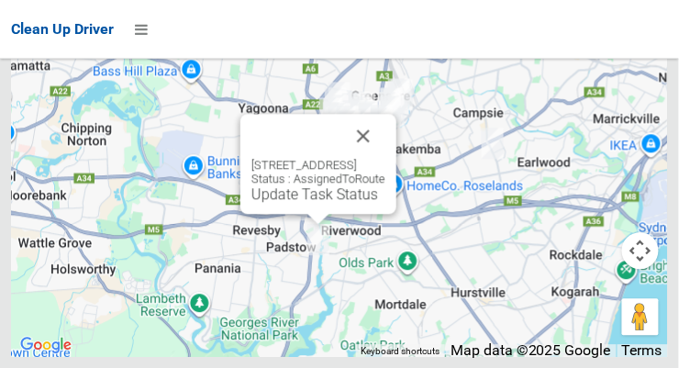
click at [288, 203] on link "Update Task Status" at bounding box center [315, 193] width 127 height 17
click at [284, 203] on link "Update Task Status" at bounding box center [315, 193] width 127 height 17
click at [289, 203] on link "Update Task Status" at bounding box center [315, 193] width 127 height 17
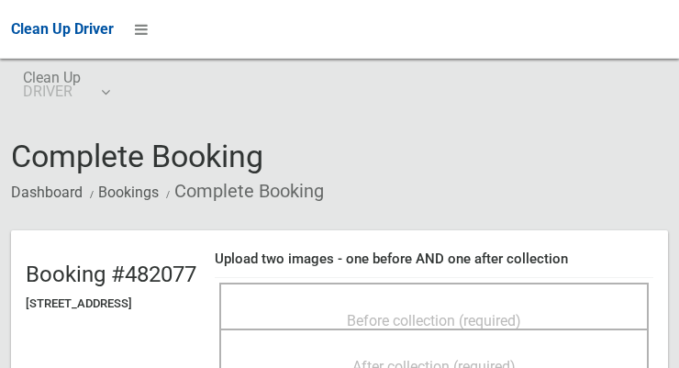
click at [512, 312] on span "Before collection (required)" at bounding box center [434, 320] width 174 height 17
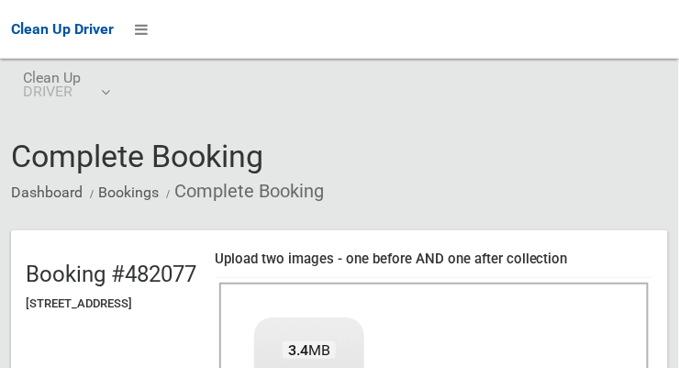
scroll to position [182, 0]
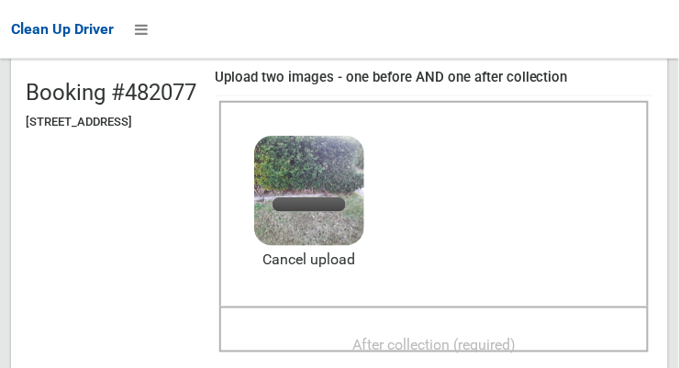
click at [431, 342] on span "After collection (required)" at bounding box center [434, 344] width 163 height 17
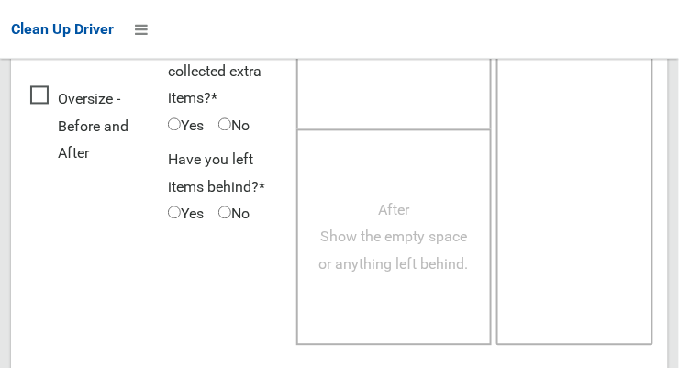
scroll to position [1660, 0]
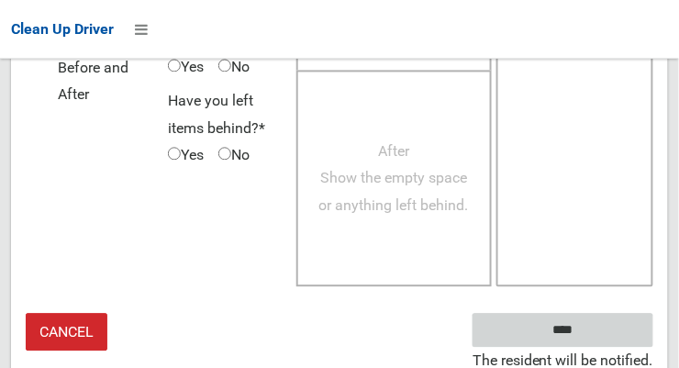
click at [586, 339] on input "****" at bounding box center [563, 330] width 181 height 34
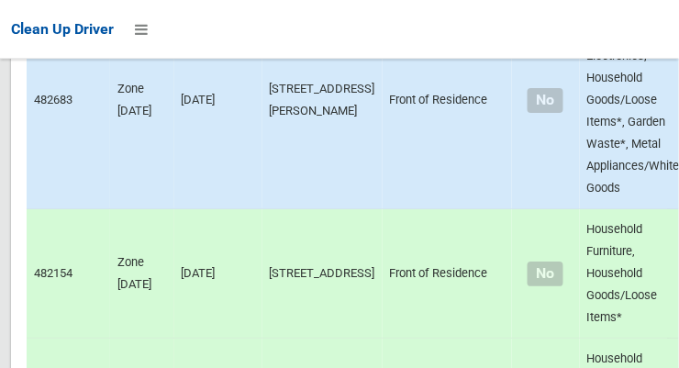
scroll to position [10651, 0]
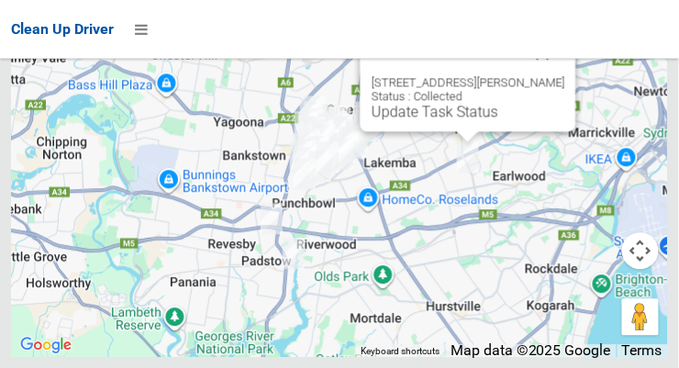
click at [566, 75] on button "Close" at bounding box center [543, 53] width 44 height 44
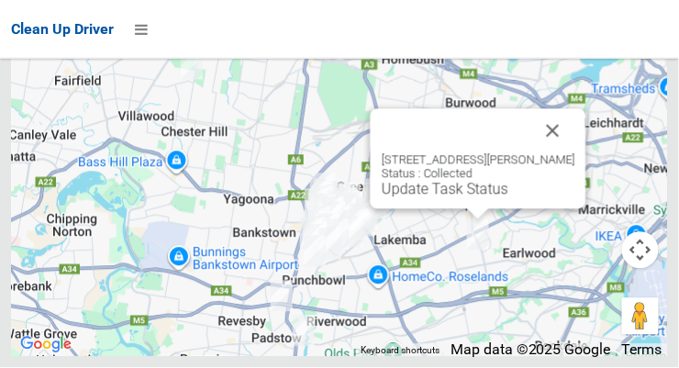
scroll to position [10192, 0]
click at [576, 153] on button "Close" at bounding box center [554, 131] width 44 height 44
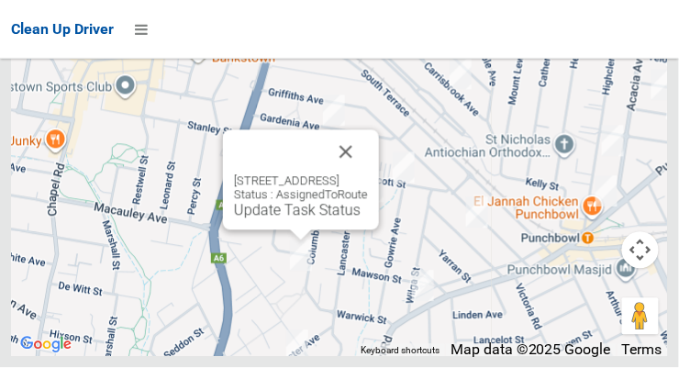
click at [368, 174] on button "Close" at bounding box center [346, 152] width 44 height 44
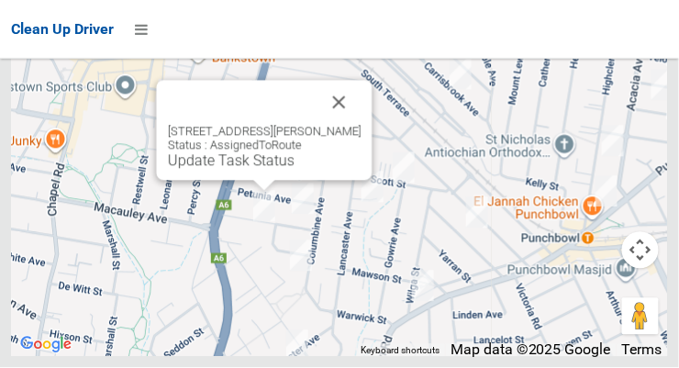
click at [356, 125] on button "Close" at bounding box center [340, 103] width 44 height 44
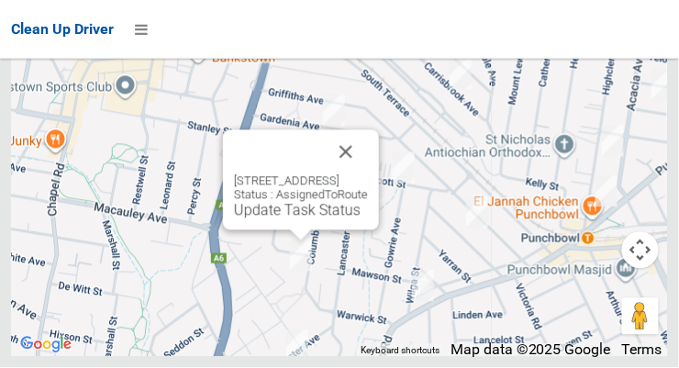
click at [368, 174] on button "Close" at bounding box center [346, 152] width 44 height 44
click at [301, 219] on link "Update Task Status" at bounding box center [297, 210] width 127 height 17
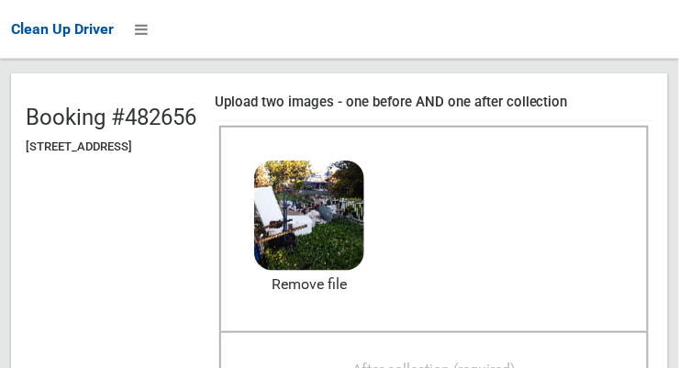
scroll to position [157, 0]
click at [570, 352] on div "After collection (required)" at bounding box center [434, 369] width 389 height 34
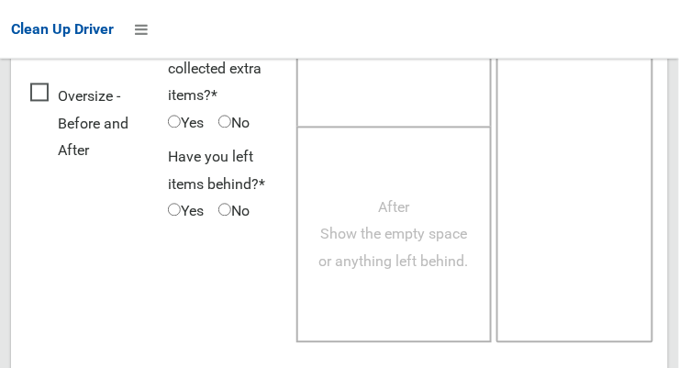
scroll to position [1660, 0]
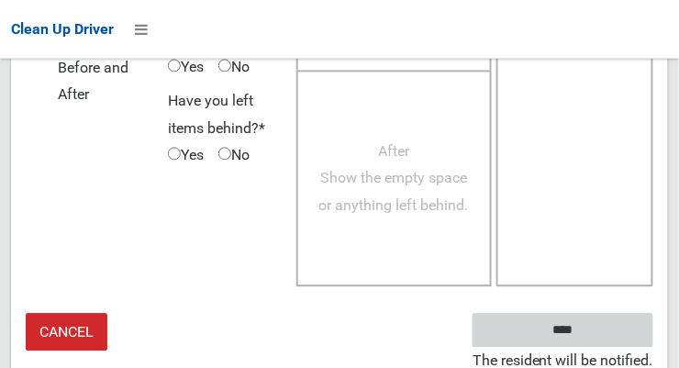
click at [590, 339] on input "****" at bounding box center [563, 330] width 181 height 34
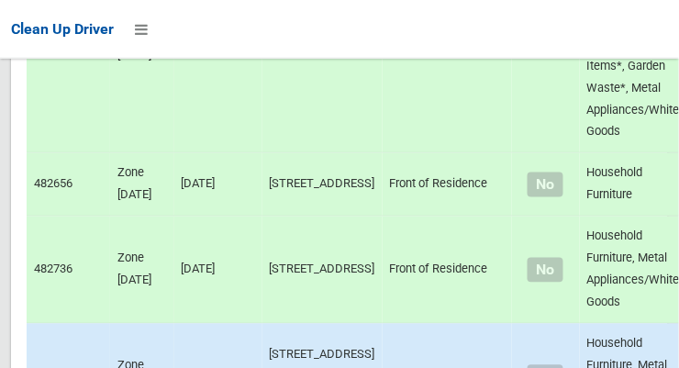
scroll to position [10651, 0]
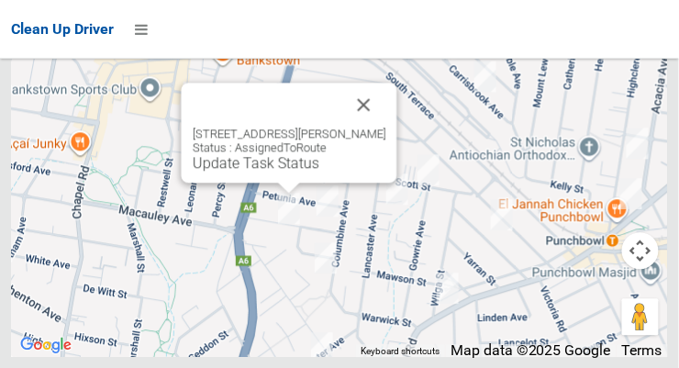
click at [387, 127] on button "Close" at bounding box center [364, 105] width 44 height 44
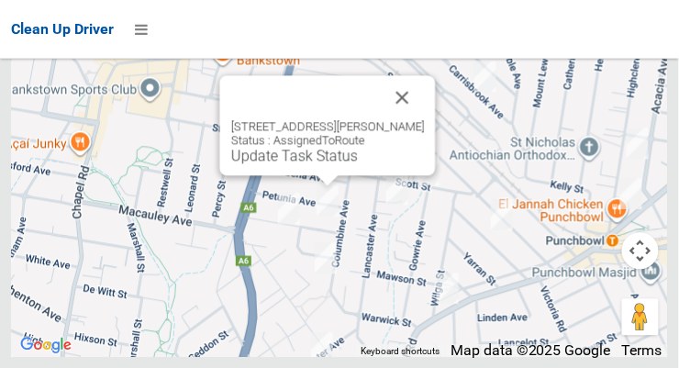
click at [420, 119] on button "Close" at bounding box center [403, 97] width 44 height 44
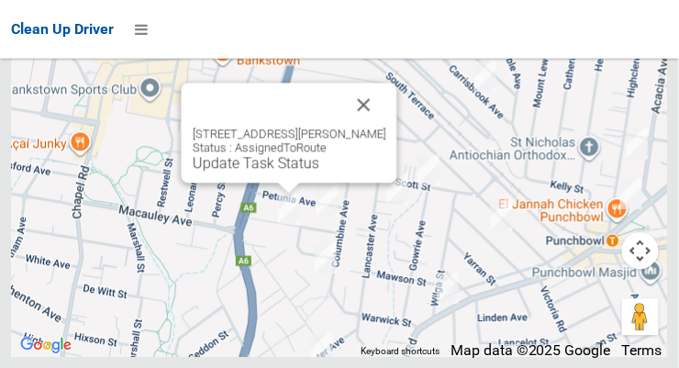
click at [289, 172] on link "Update Task Status" at bounding box center [256, 162] width 127 height 17
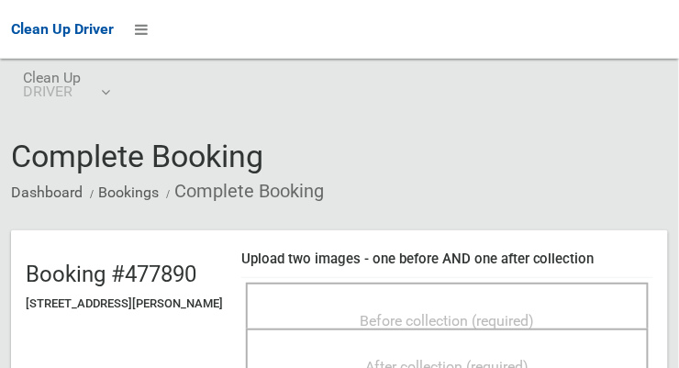
click at [530, 312] on span "Before collection (required)" at bounding box center [448, 320] width 174 height 17
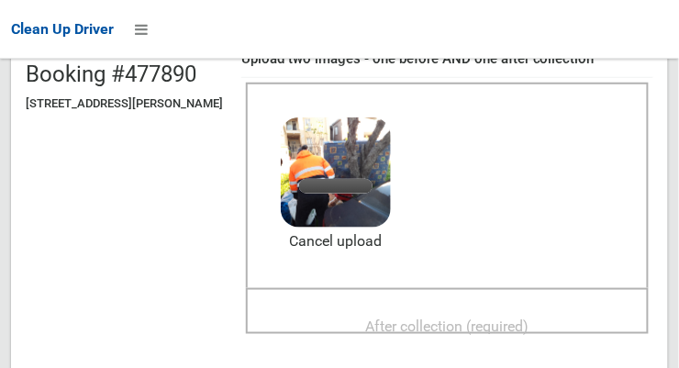
scroll to position [203, 0]
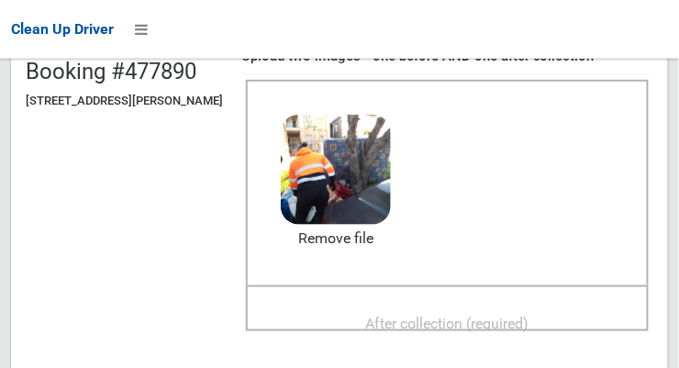
click at [572, 306] on div "After collection (required)" at bounding box center [447, 323] width 363 height 34
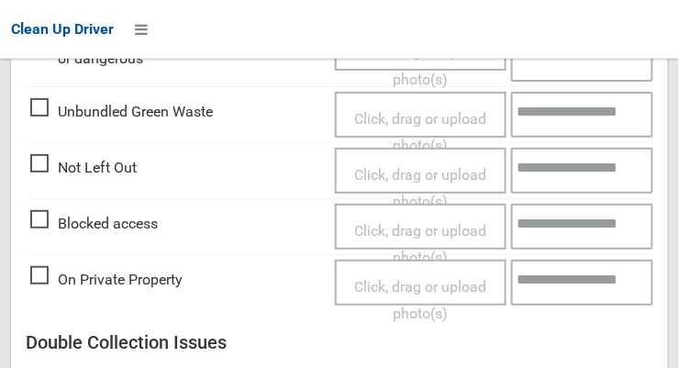
scroll to position [1660, 0]
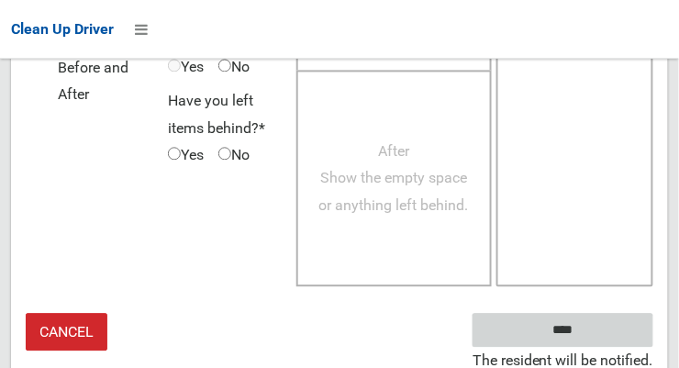
click at [590, 333] on input "****" at bounding box center [563, 330] width 181 height 34
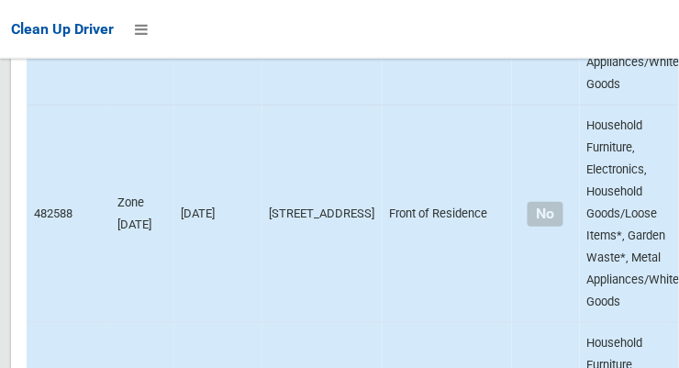
scroll to position [10651, 0]
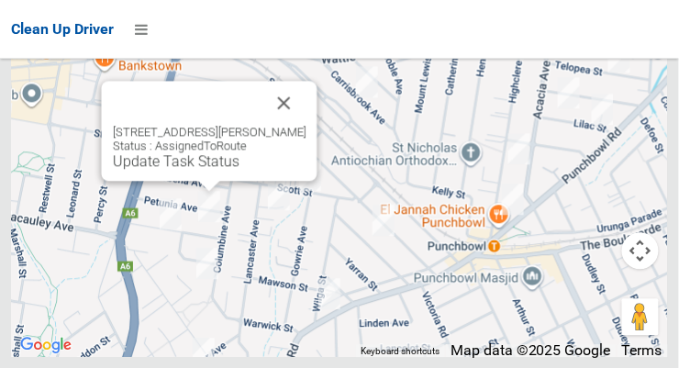
click at [192, 170] on link "Update Task Status" at bounding box center [176, 160] width 127 height 17
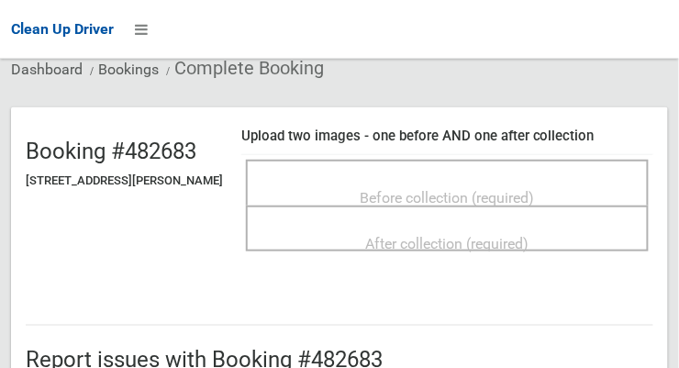
scroll to position [116, 0]
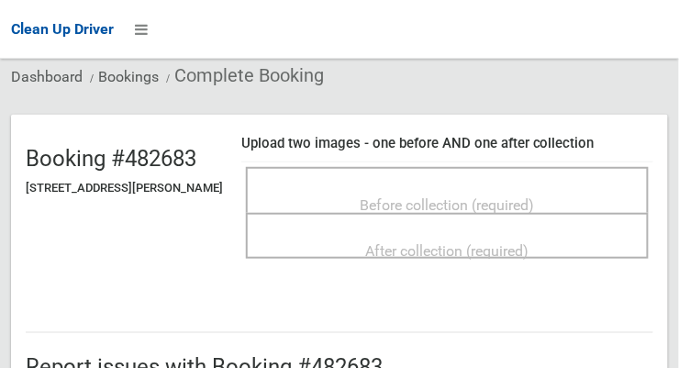
click at [528, 202] on span "Before collection (required)" at bounding box center [448, 204] width 174 height 17
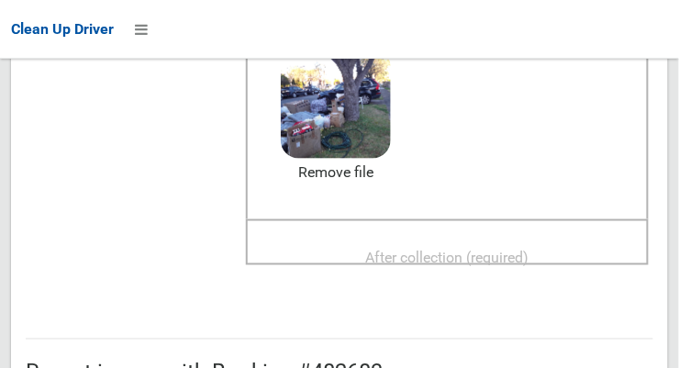
scroll to position [262, 0]
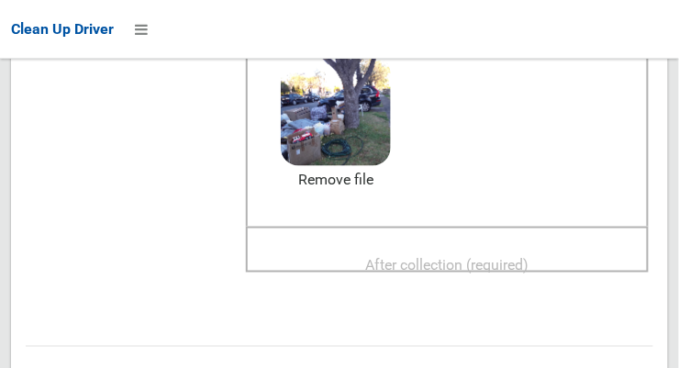
click at [530, 256] on span "After collection (required)" at bounding box center [447, 264] width 163 height 17
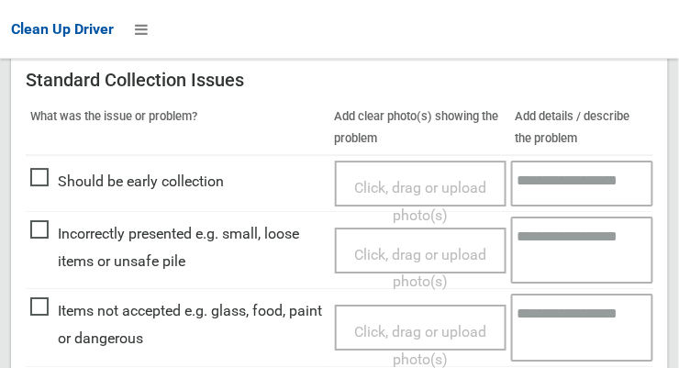
scroll to position [1660, 0]
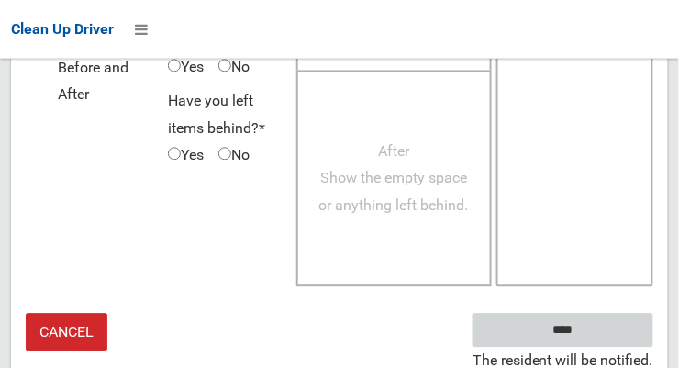
click at [590, 329] on input "****" at bounding box center [563, 330] width 181 height 34
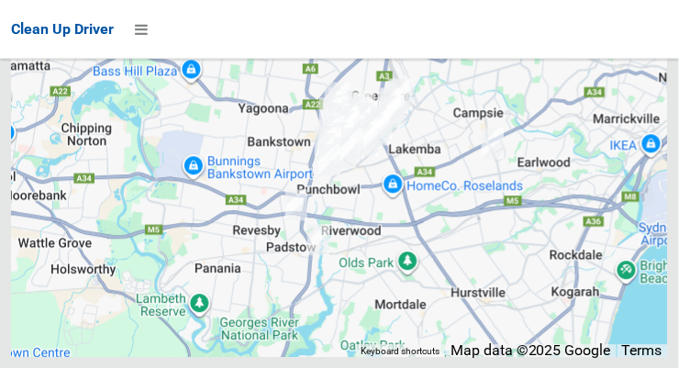
scroll to position [10651, 0]
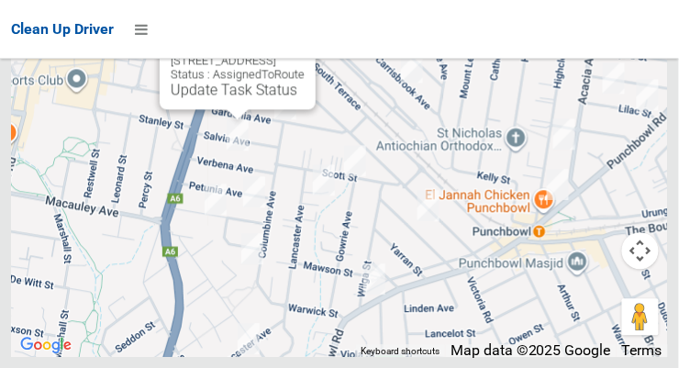
click at [305, 53] on button "Close" at bounding box center [283, 31] width 44 height 44
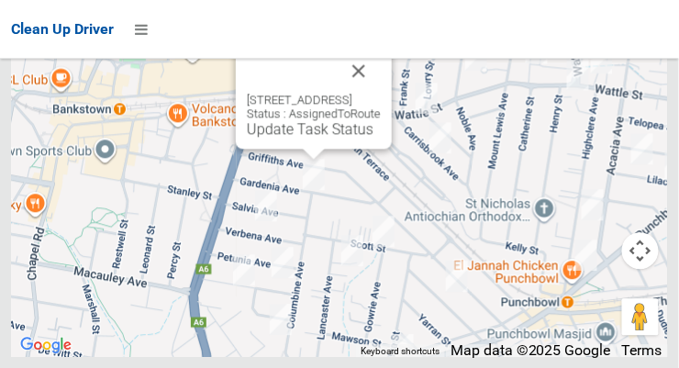
click at [381, 93] on button "Close" at bounding box center [359, 71] width 44 height 44
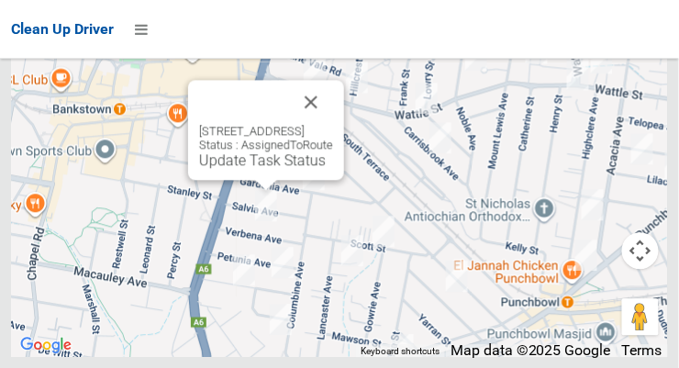
click at [333, 124] on button "Close" at bounding box center [311, 102] width 44 height 44
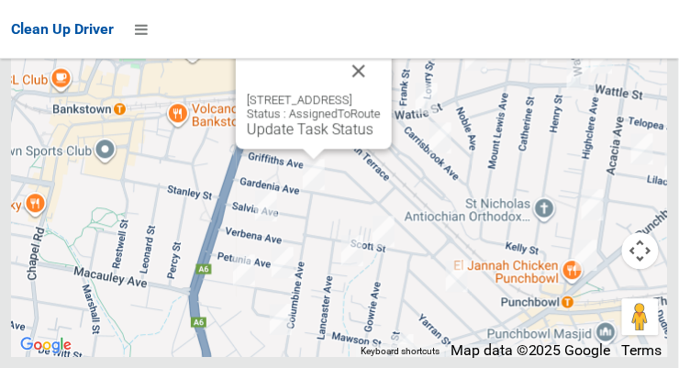
click at [381, 93] on button "Close" at bounding box center [359, 71] width 44 height 44
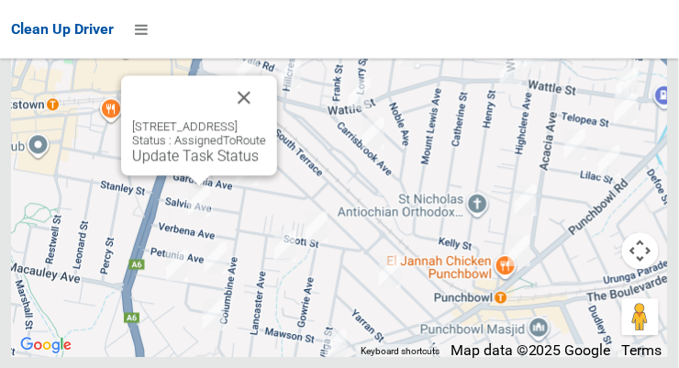
click at [266, 119] on button "Close" at bounding box center [244, 97] width 44 height 44
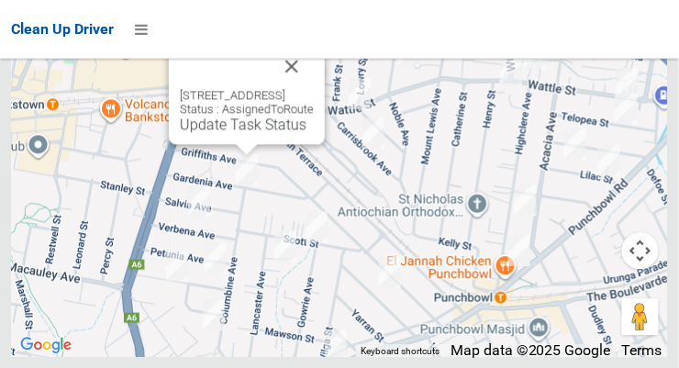
click at [217, 133] on link "Update Task Status" at bounding box center [243, 124] width 127 height 17
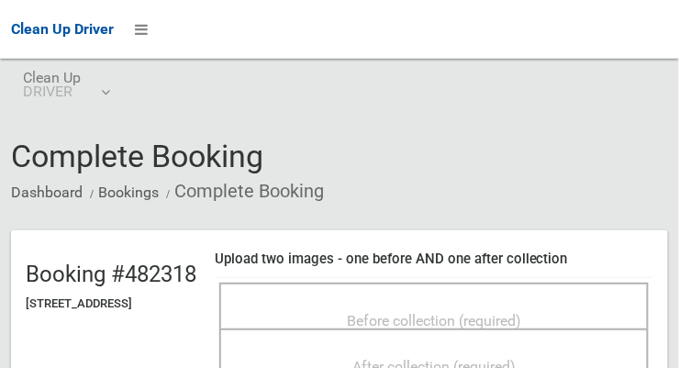
click at [431, 312] on span "Before collection (required)" at bounding box center [434, 320] width 174 height 17
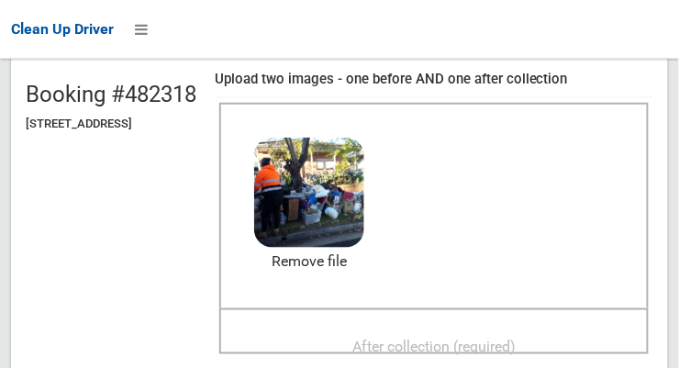
scroll to position [184, 0]
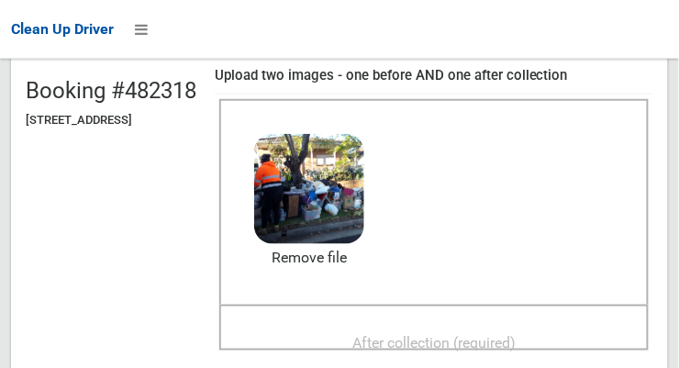
click at [501, 339] on span "After collection (required)" at bounding box center [434, 342] width 163 height 17
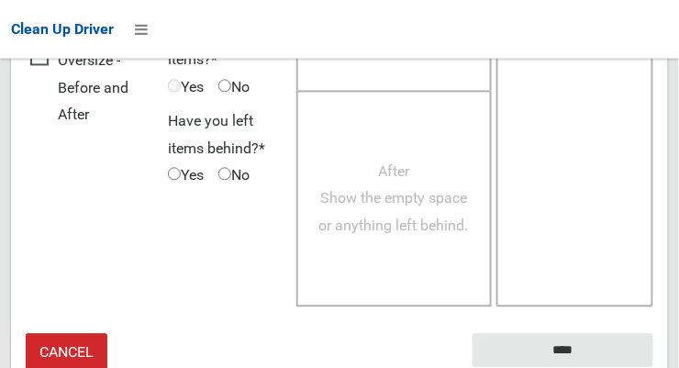
scroll to position [1660, 0]
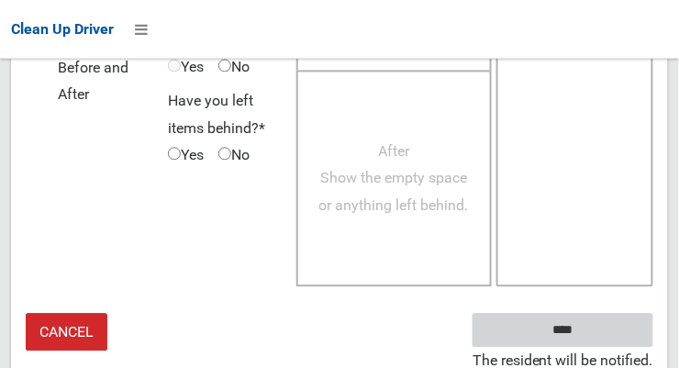
click at [590, 330] on input "****" at bounding box center [563, 330] width 181 height 34
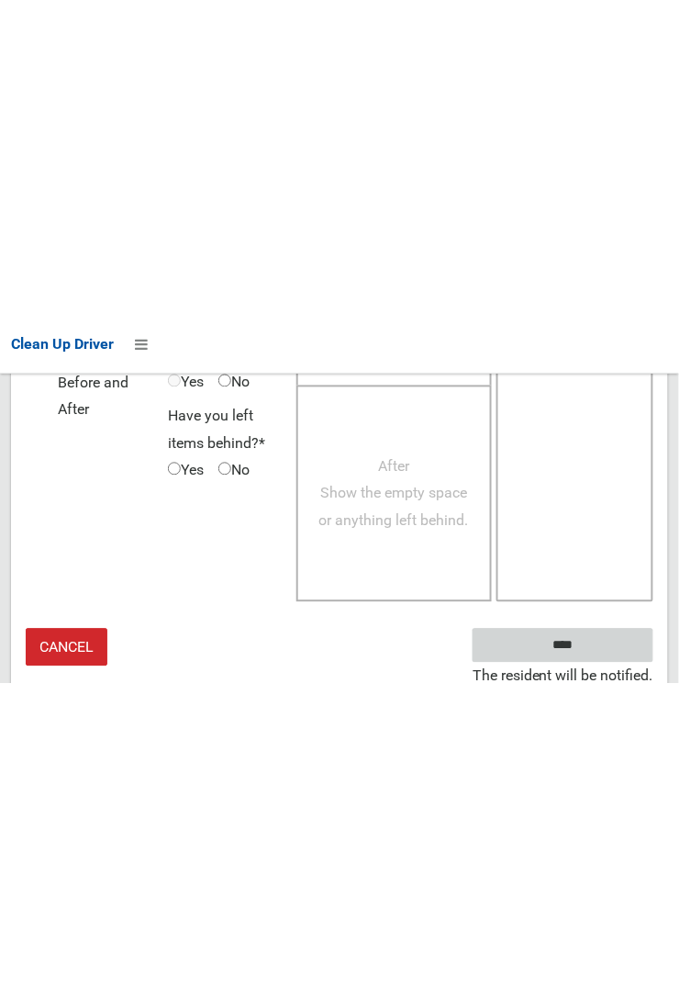
scroll to position [1070, 0]
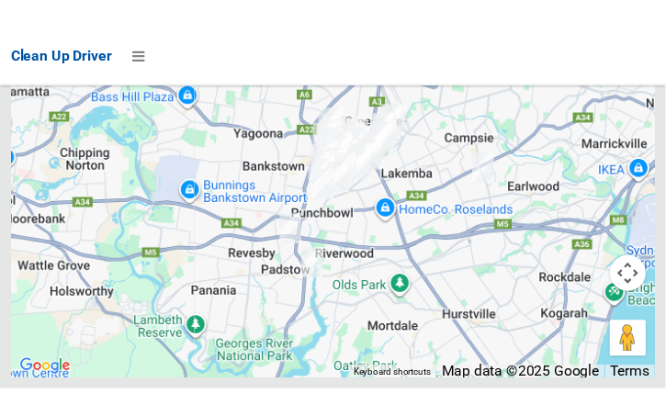
scroll to position [10544, 0]
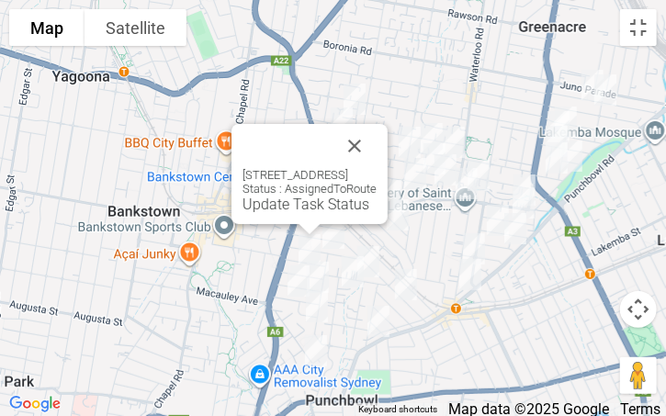
click at [376, 129] on button "Close" at bounding box center [354, 146] width 44 height 44
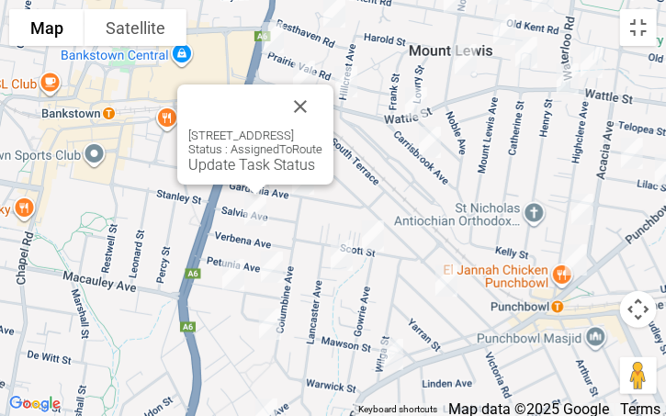
click at [218, 173] on link "Update Task Status" at bounding box center [251, 164] width 127 height 17
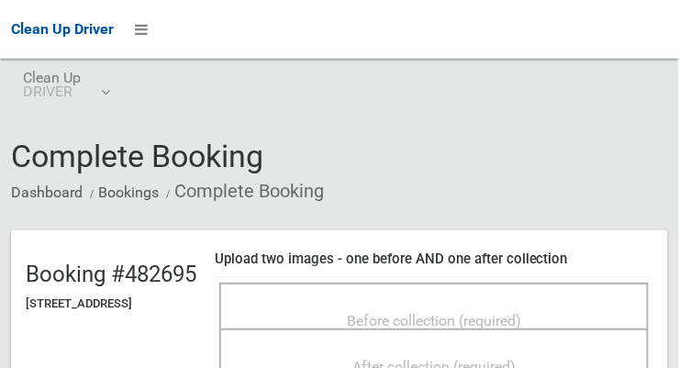
click at [419, 312] on span "Before collection (required)" at bounding box center [434, 320] width 174 height 17
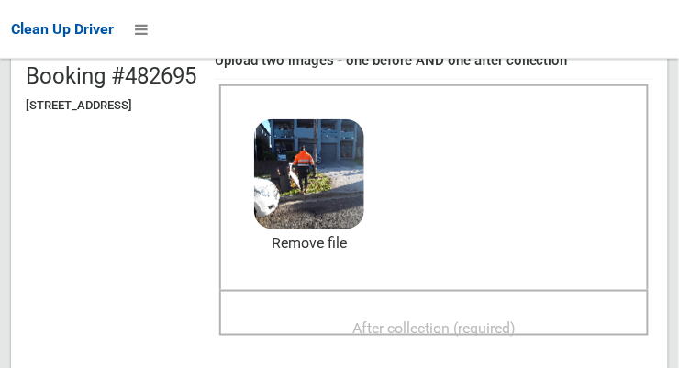
scroll to position [196, 0]
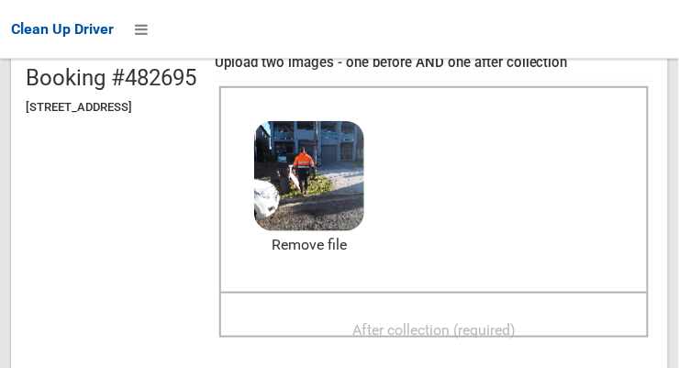
click at [516, 321] on span "After collection (required)" at bounding box center [434, 329] width 163 height 17
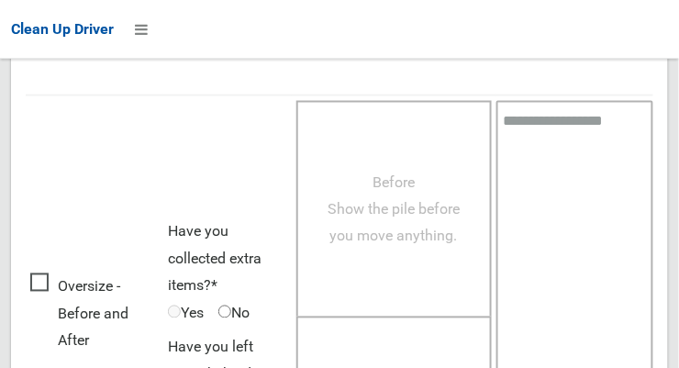
scroll to position [1660, 0]
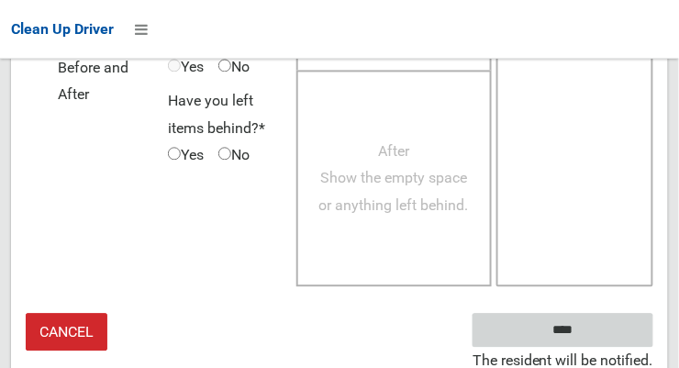
click at [590, 336] on input "****" at bounding box center [563, 330] width 181 height 34
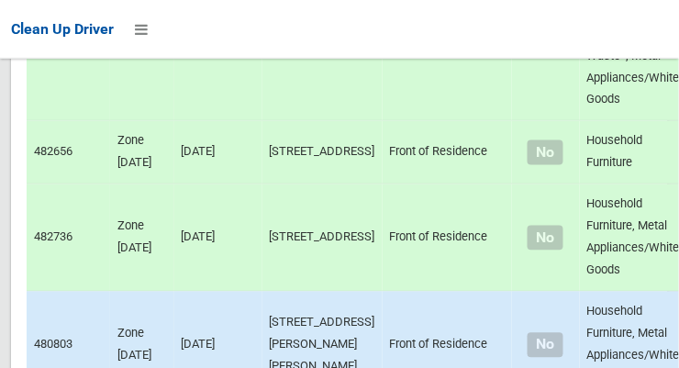
scroll to position [10651, 0]
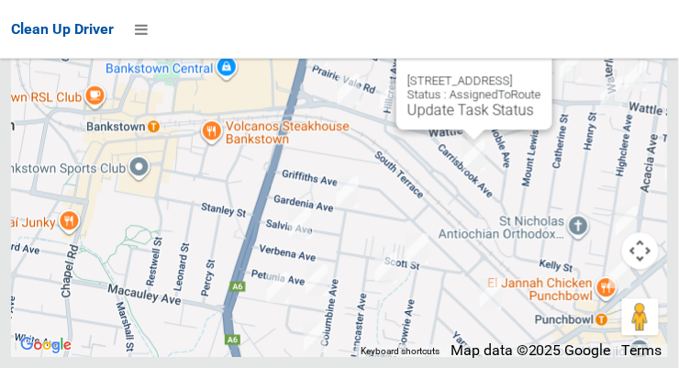
click at [542, 73] on button "Close" at bounding box center [520, 51] width 44 height 44
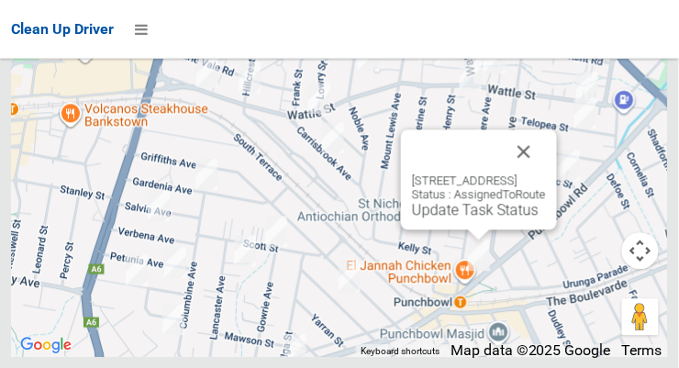
click at [546, 174] on button "Close" at bounding box center [524, 151] width 44 height 44
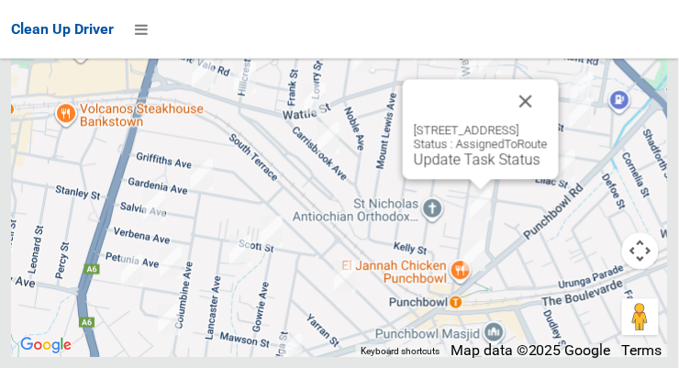
click at [437, 168] on link "Update Task Status" at bounding box center [477, 159] width 127 height 17
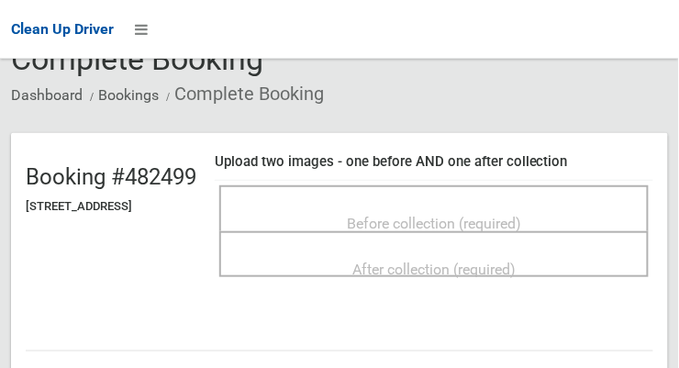
scroll to position [96, 0]
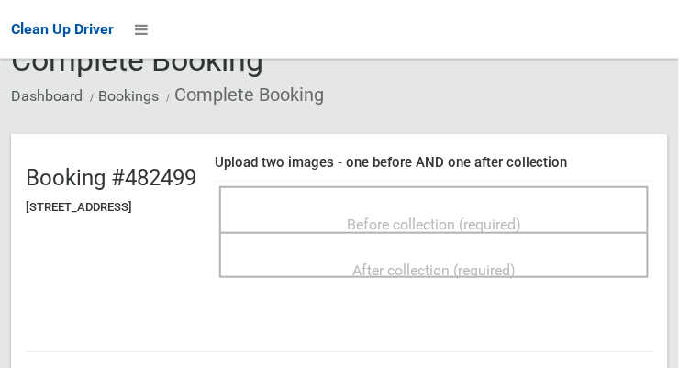
click at [514, 216] on span "Before collection (required)" at bounding box center [434, 224] width 174 height 17
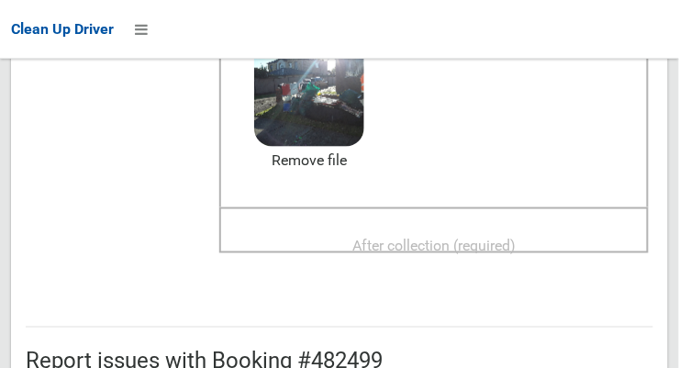
scroll to position [281, 0]
click at [516, 237] on span "After collection (required)" at bounding box center [434, 245] width 163 height 17
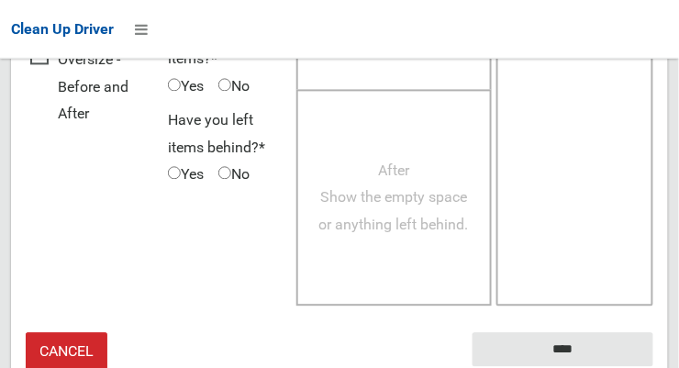
scroll to position [1660, 0]
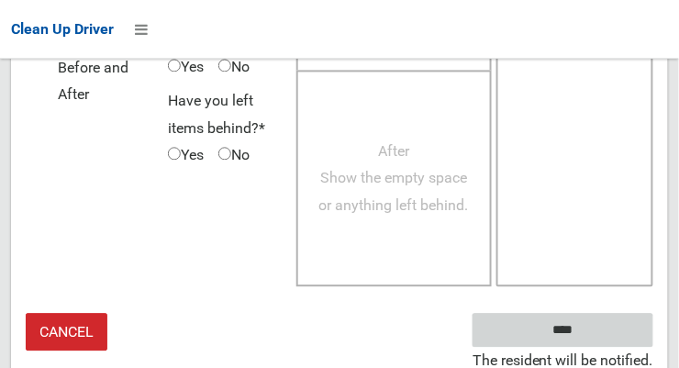
click at [590, 333] on input "****" at bounding box center [563, 330] width 181 height 34
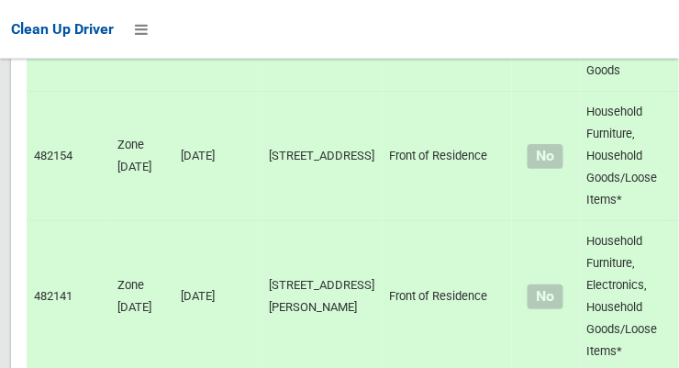
scroll to position [10651, 0]
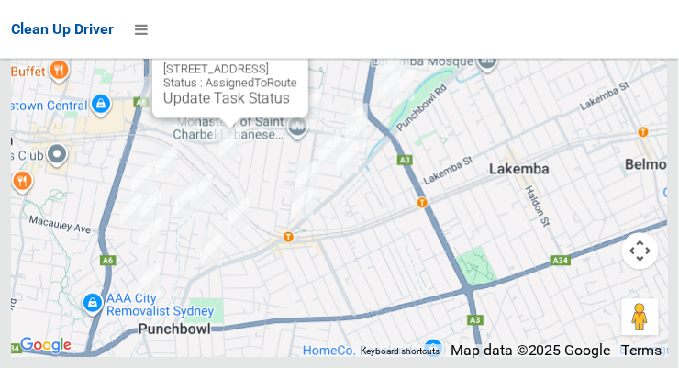
click at [297, 62] on button "Close" at bounding box center [275, 39] width 44 height 44
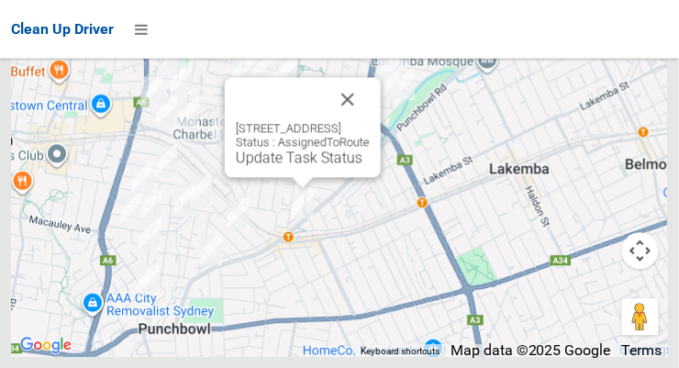
click at [370, 121] on button "Close" at bounding box center [348, 99] width 44 height 44
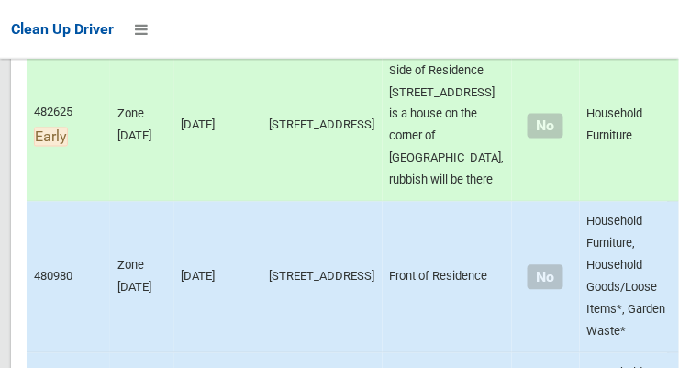
scroll to position [1507, 0]
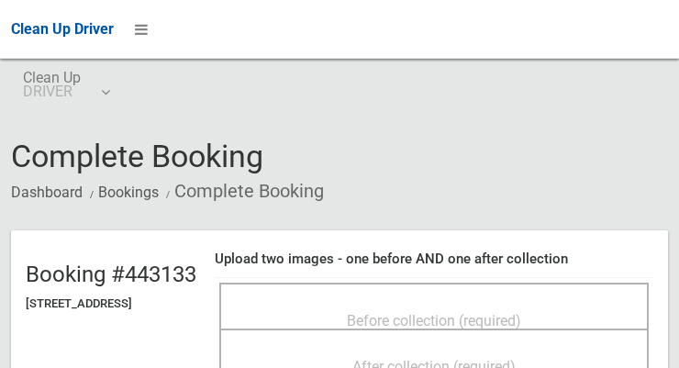
click at [417, 312] on span "Before collection (required)" at bounding box center [434, 320] width 174 height 17
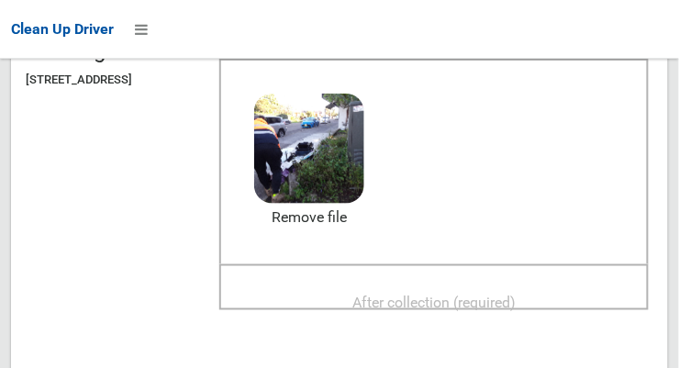
scroll to position [219, 0]
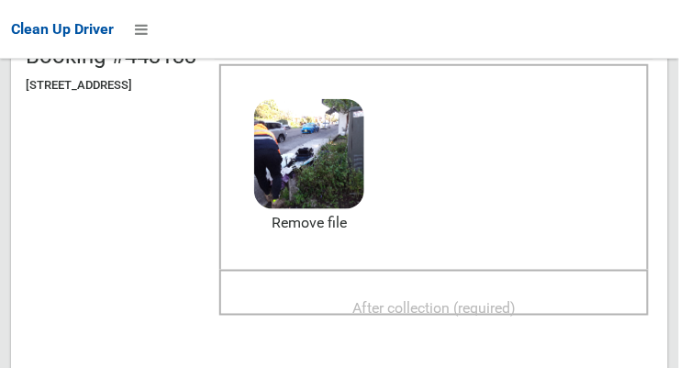
click at [516, 300] on span "After collection (required)" at bounding box center [434, 307] width 163 height 17
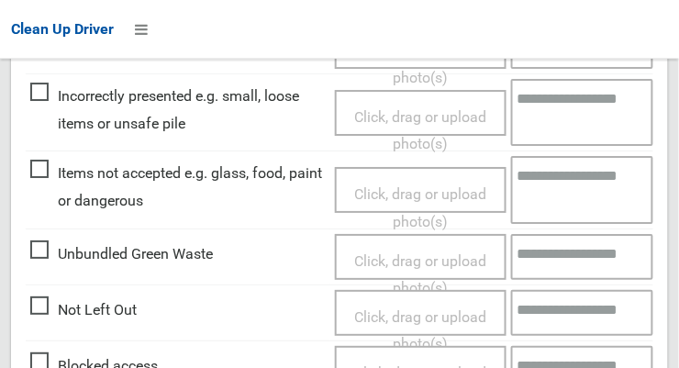
scroll to position [1105, 0]
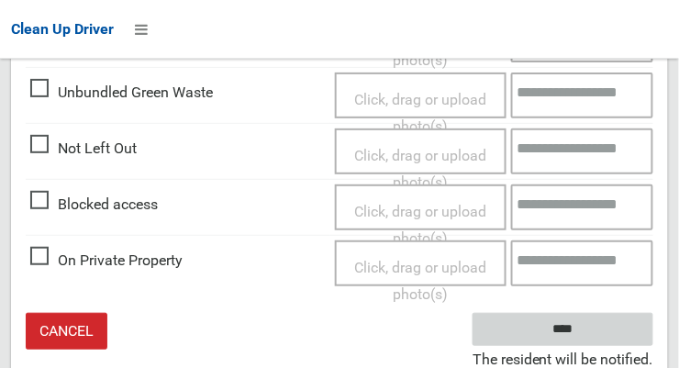
click at [590, 339] on input "****" at bounding box center [563, 330] width 181 height 34
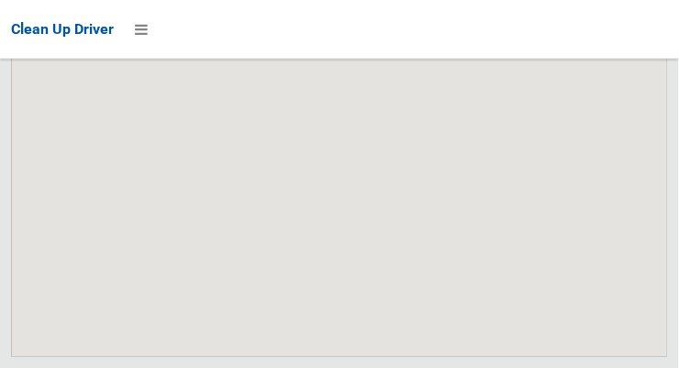
scroll to position [10651, 0]
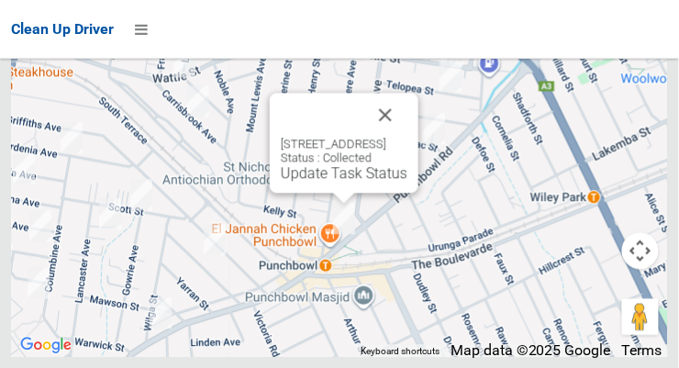
click at [408, 137] on button "Close" at bounding box center [386, 115] width 44 height 44
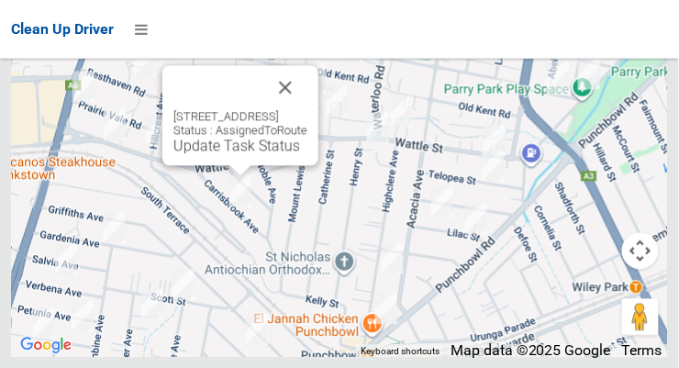
click at [308, 109] on button "Close" at bounding box center [285, 87] width 44 height 44
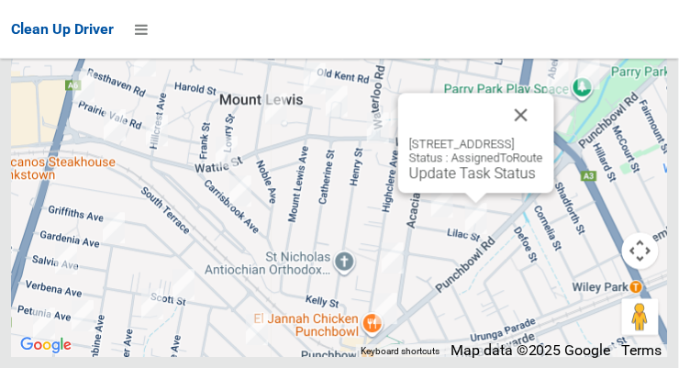
click at [543, 137] on button "Close" at bounding box center [521, 115] width 44 height 44
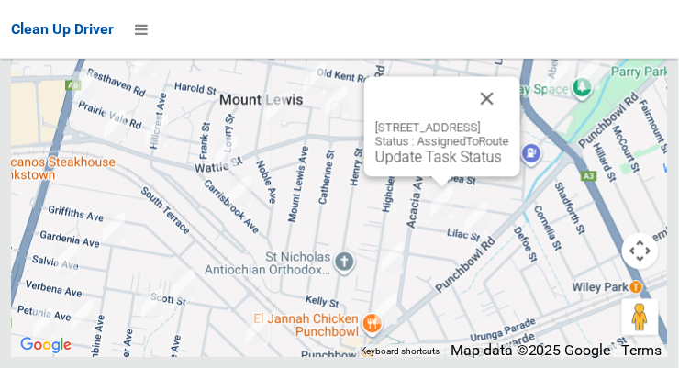
click at [510, 120] on button "Close" at bounding box center [487, 98] width 44 height 44
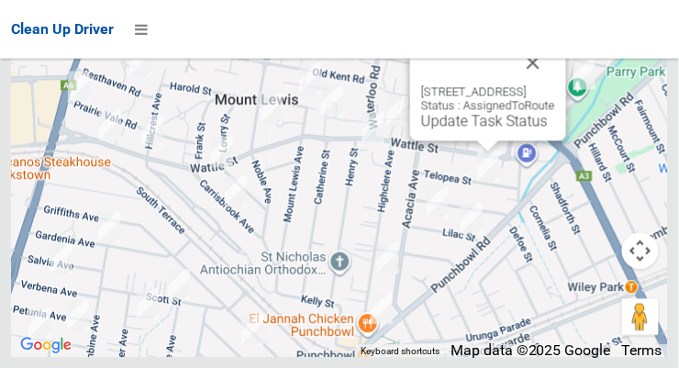
click at [555, 84] on button "Close" at bounding box center [533, 62] width 44 height 44
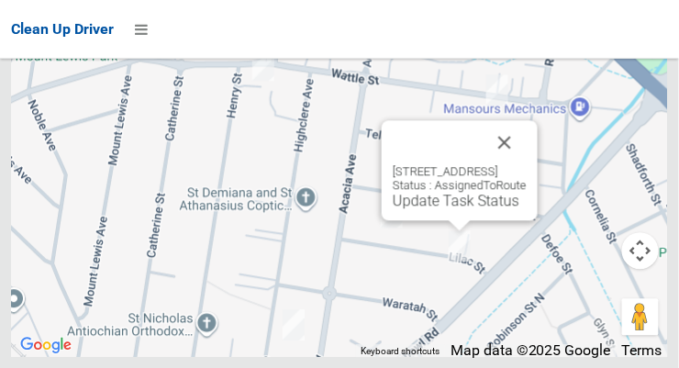
click at [527, 164] on button "Close" at bounding box center [505, 142] width 44 height 44
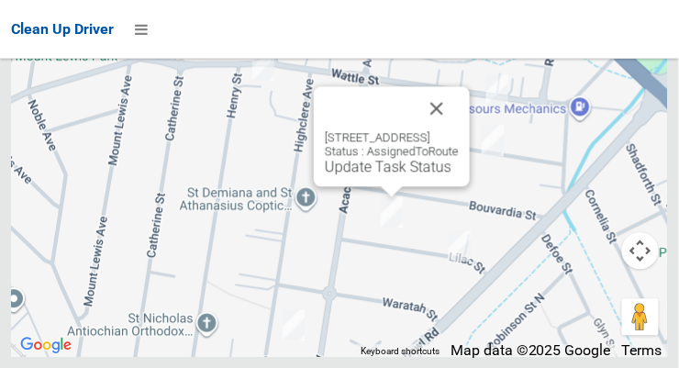
click at [403, 175] on link "Update Task Status" at bounding box center [388, 166] width 127 height 17
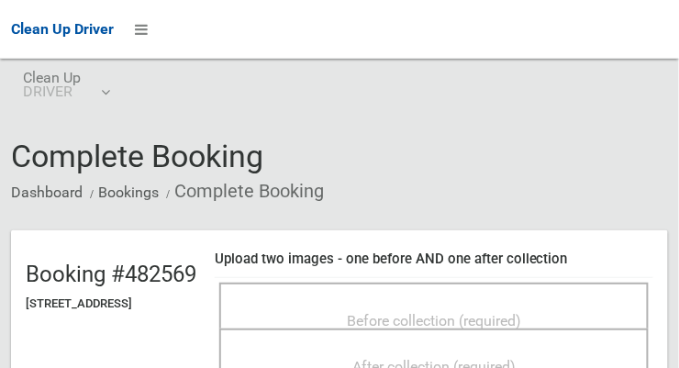
click at [413, 312] on span "Before collection (required)" at bounding box center [434, 320] width 174 height 17
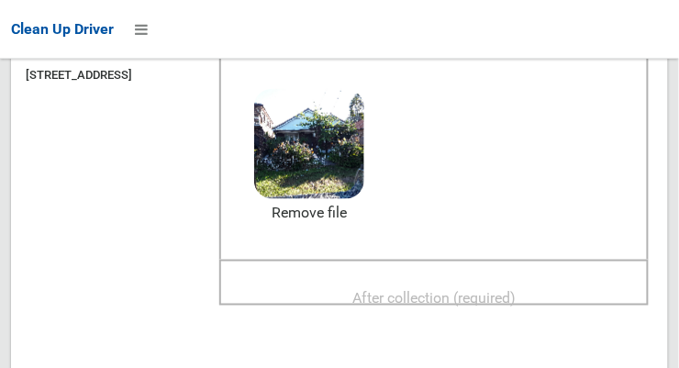
scroll to position [229, 0]
click at [411, 289] on span "After collection (required)" at bounding box center [434, 297] width 163 height 17
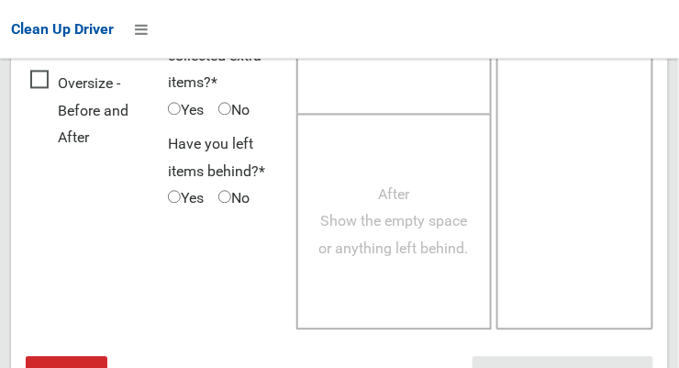
scroll to position [1660, 0]
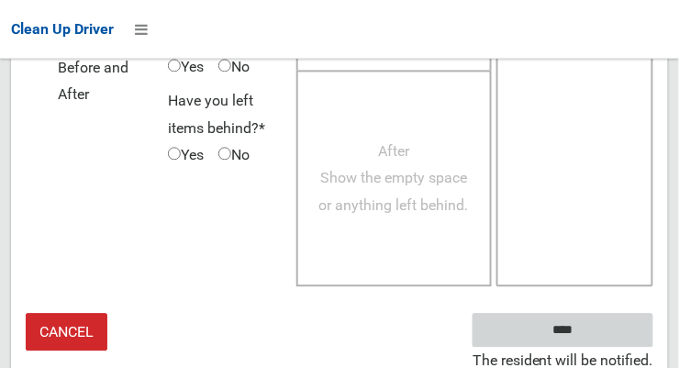
click at [590, 330] on input "****" at bounding box center [563, 330] width 181 height 34
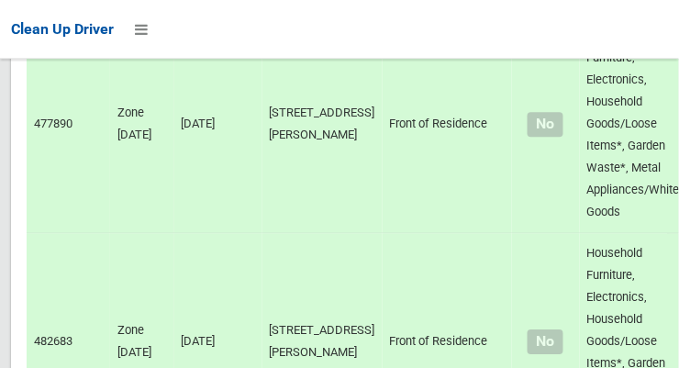
scroll to position [10651, 0]
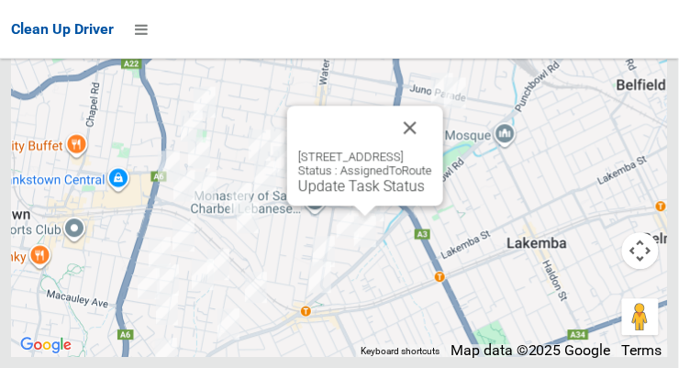
click at [376, 195] on link "Update Task Status" at bounding box center [361, 185] width 127 height 17
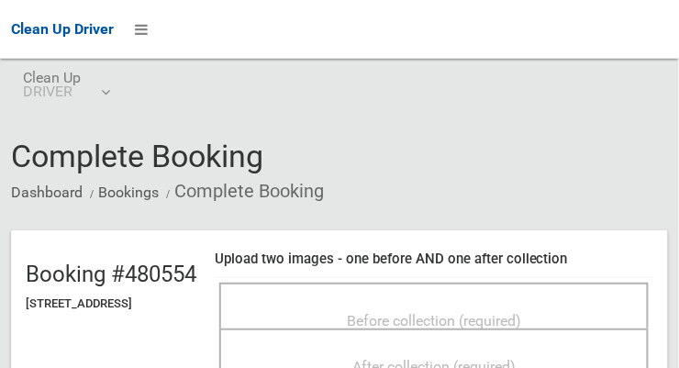
click at [406, 312] on span "Before collection (required)" at bounding box center [434, 320] width 174 height 17
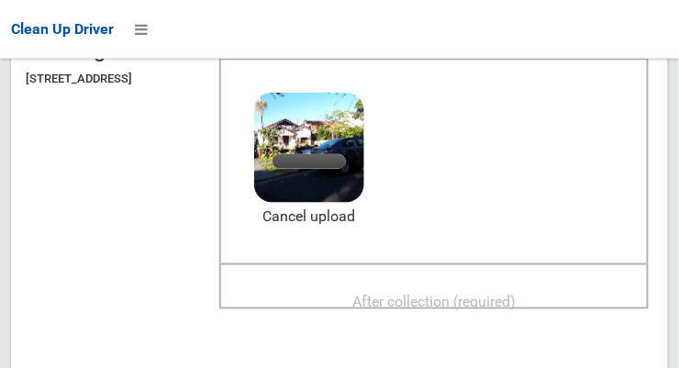
scroll to position [267, 0]
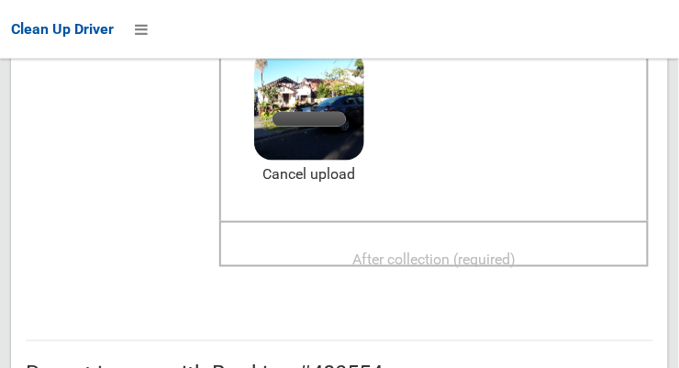
click at [516, 251] on span "After collection (required)" at bounding box center [434, 259] width 163 height 17
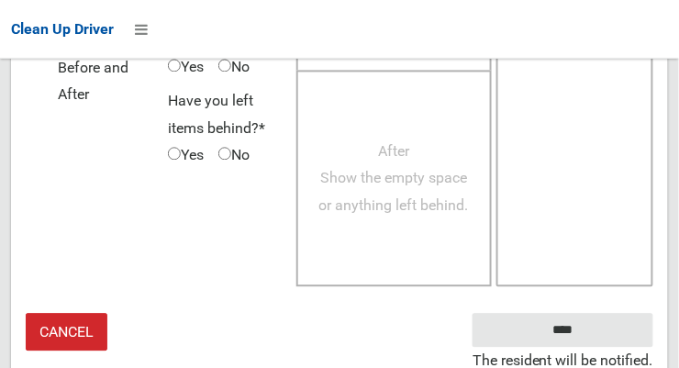
scroll to position [1660, 0]
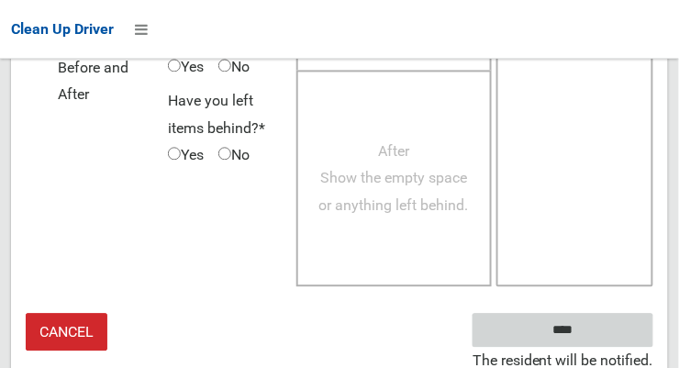
click at [590, 337] on input "****" at bounding box center [563, 330] width 181 height 34
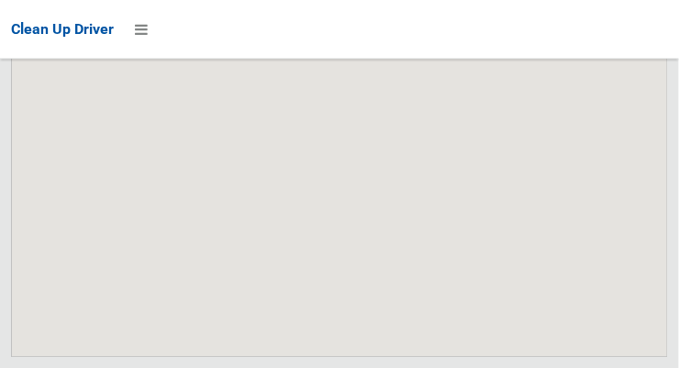
scroll to position [10651, 0]
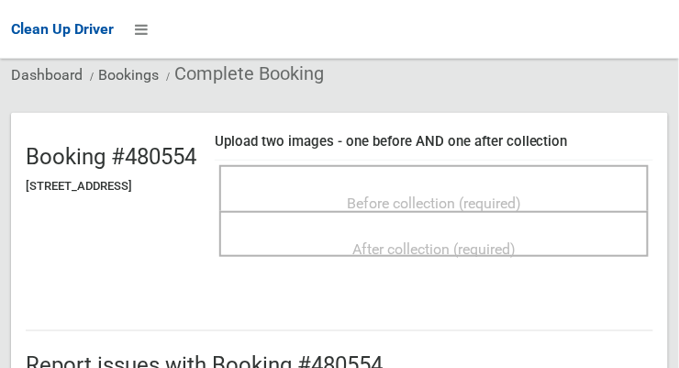
scroll to position [117, 0]
click at [500, 196] on span "Before collection (required)" at bounding box center [434, 204] width 174 height 17
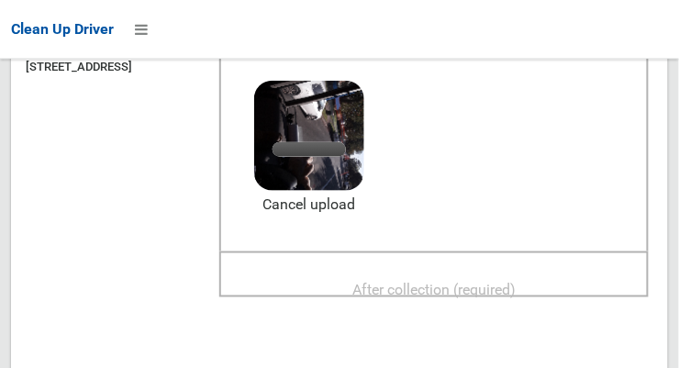
scroll to position [234, 0]
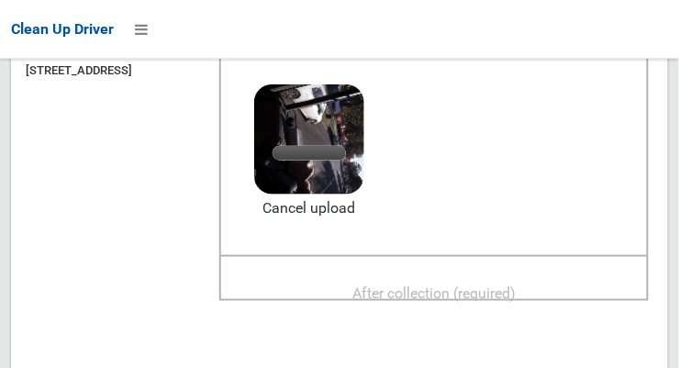
click at [512, 284] on span "After collection (required)" at bounding box center [434, 292] width 163 height 17
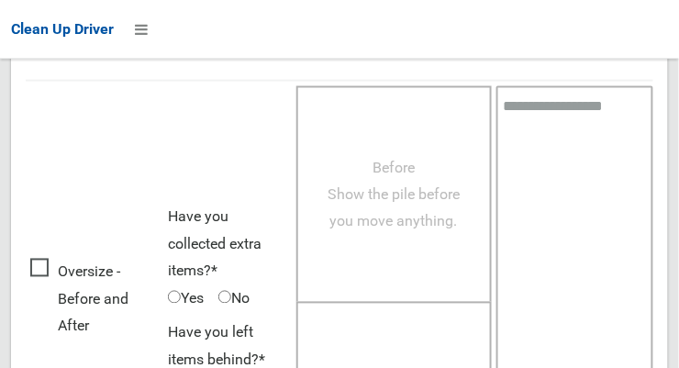
scroll to position [1660, 0]
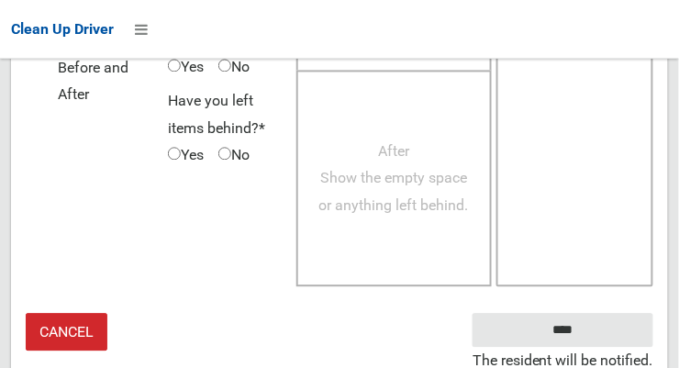
click at [600, 347] on small "The resident will be notified." at bounding box center [563, 361] width 181 height 28
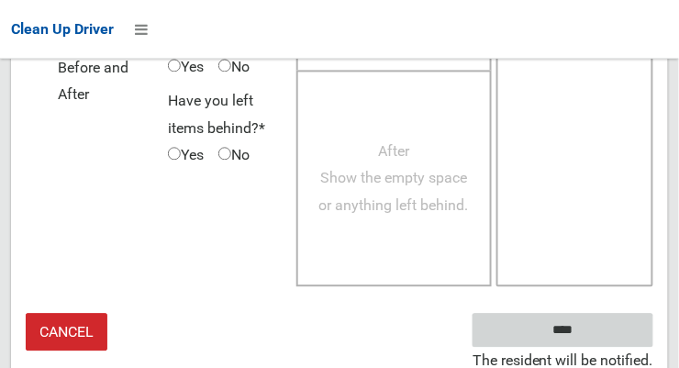
click at [590, 335] on input "****" at bounding box center [563, 330] width 181 height 34
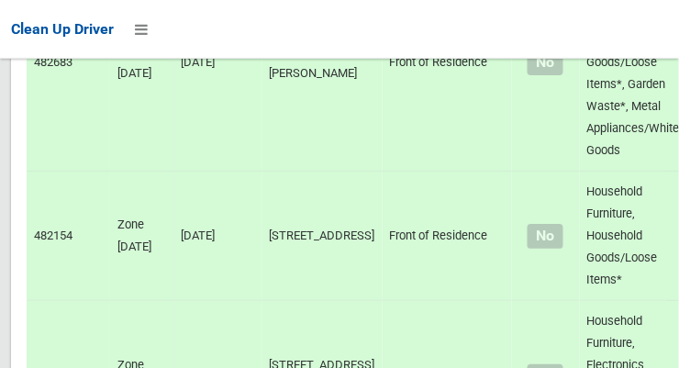
scroll to position [10651, 0]
